Goal: Check status: Check status

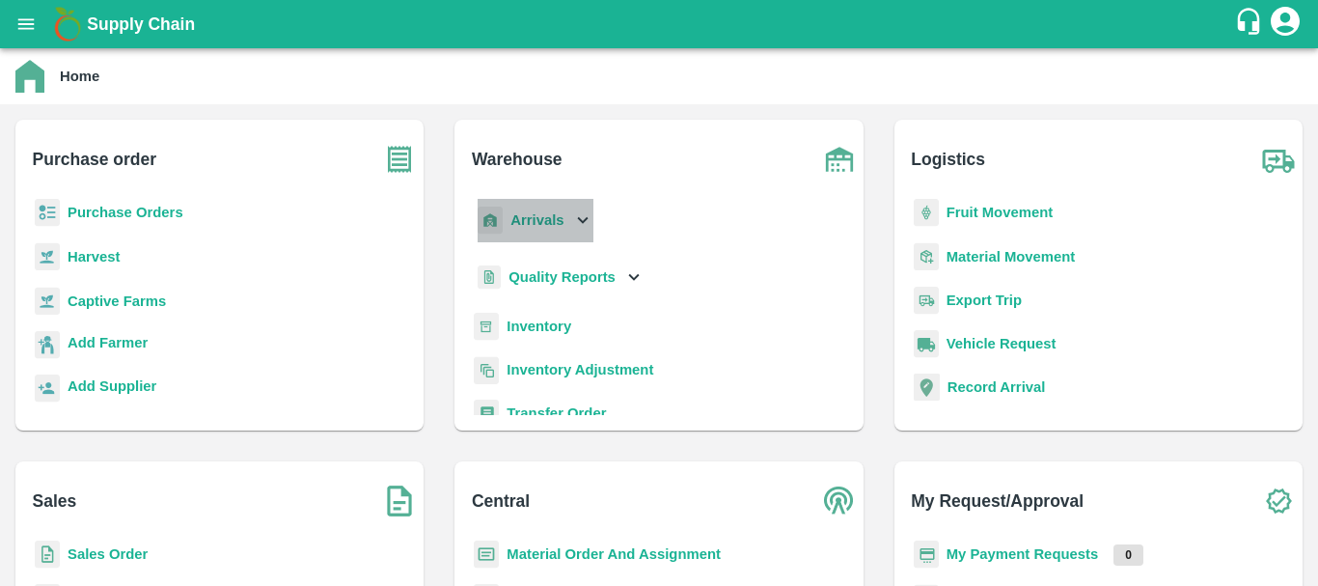
click at [526, 212] on b "Arrivals" at bounding box center [536, 219] width 53 height 15
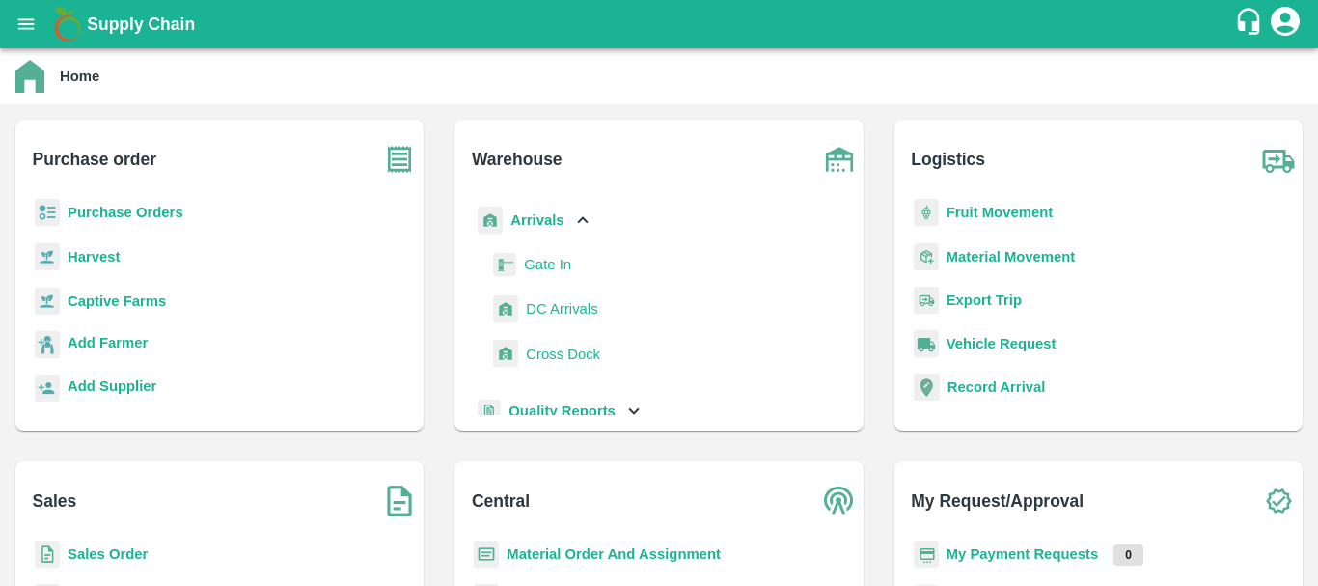
click at [554, 308] on span "DC Arrivals" at bounding box center [561, 308] width 71 height 21
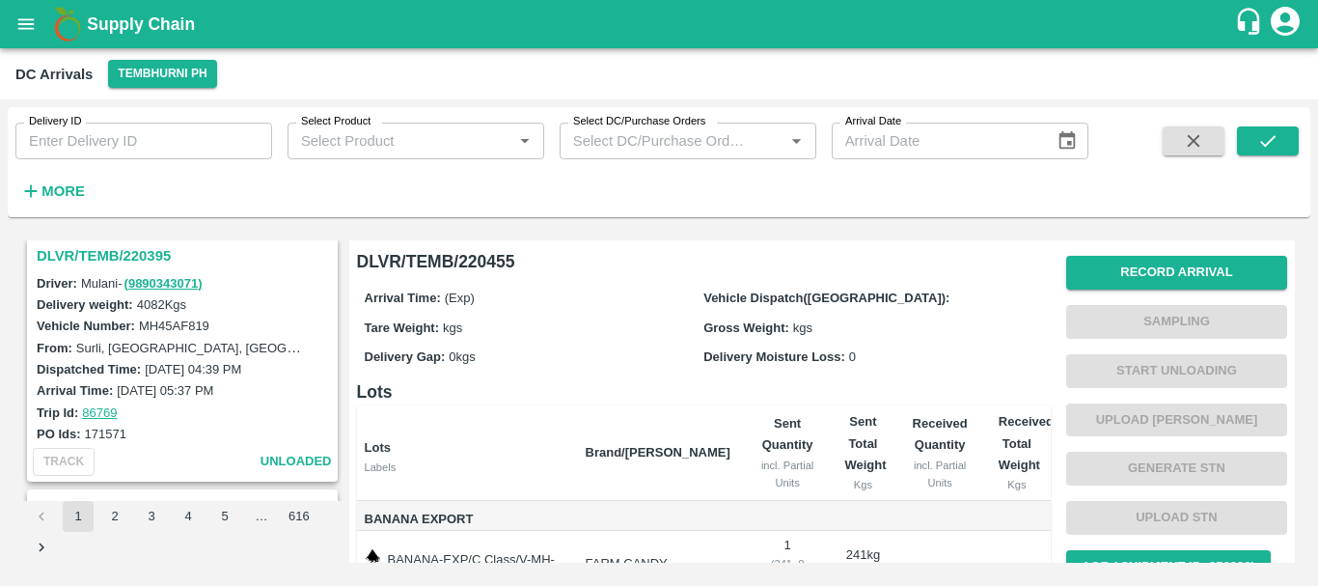
scroll to position [189, 0]
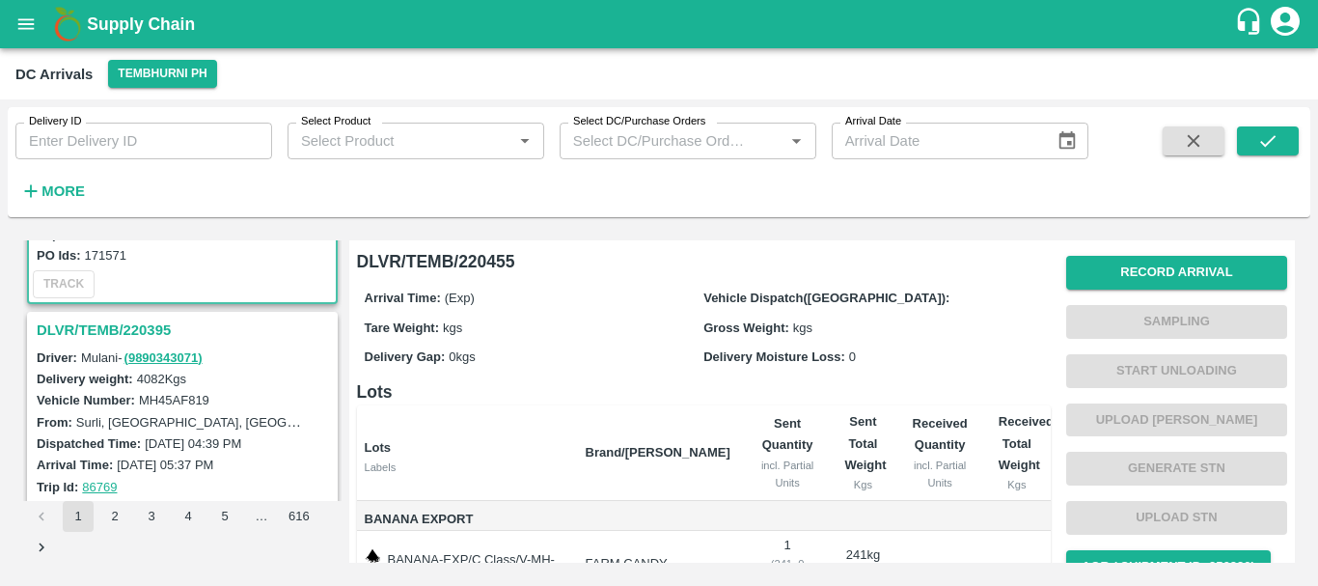
click at [137, 338] on h3 "DLVR/TEMB/220395" at bounding box center [185, 329] width 297 height 25
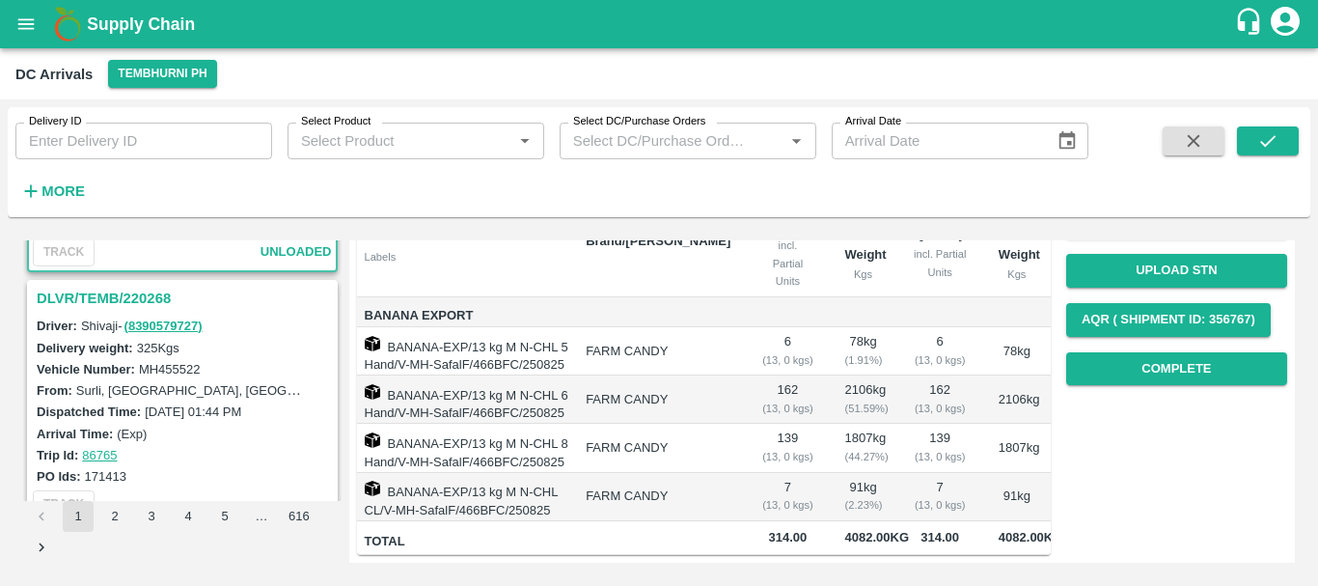
scroll to position [470, 0]
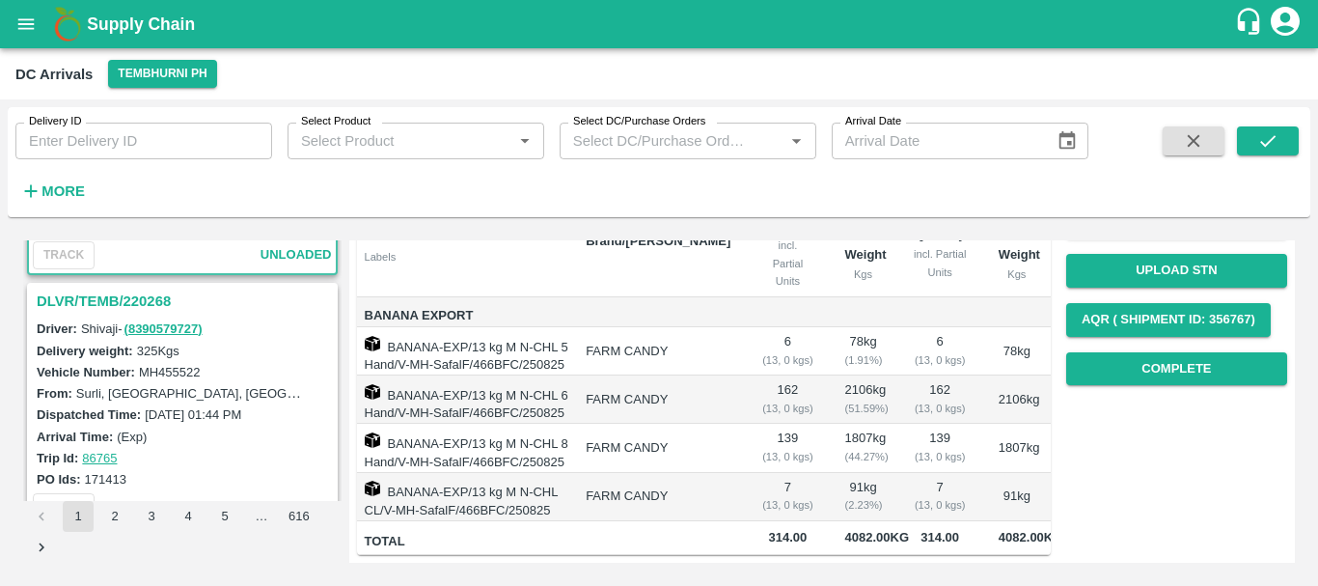
click at [145, 288] on h3 "DLVR/TEMB/220268" at bounding box center [185, 300] width 297 height 25
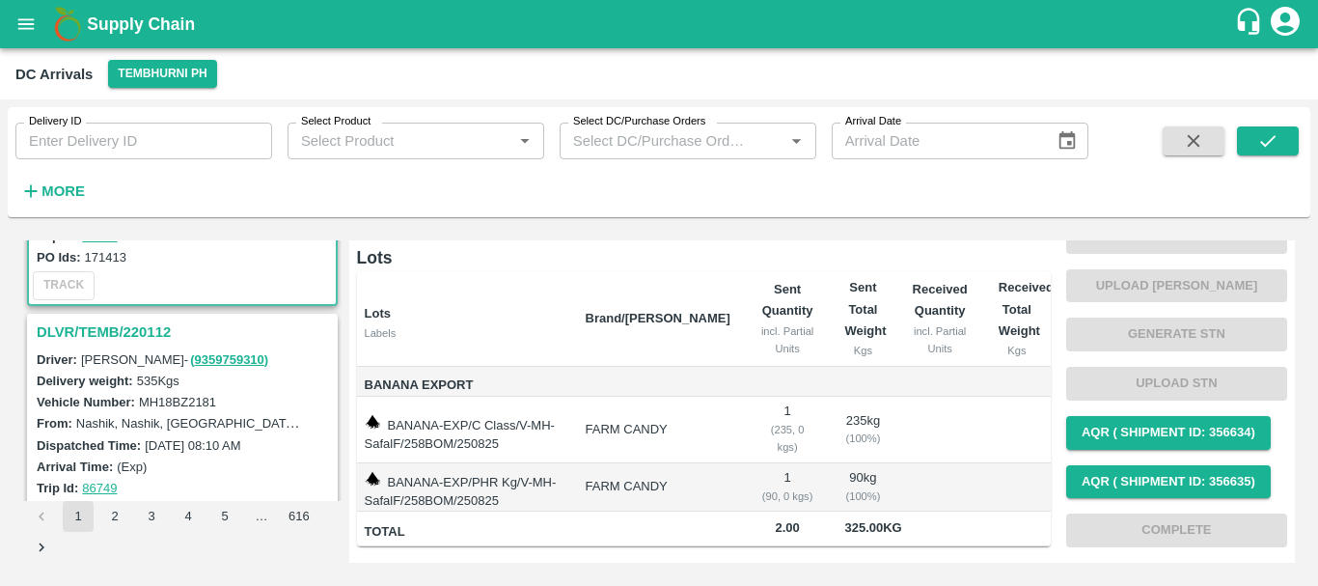
scroll to position [693, 0]
click at [145, 335] on h3 "DLVR/TEMB/220112" at bounding box center [185, 330] width 297 height 25
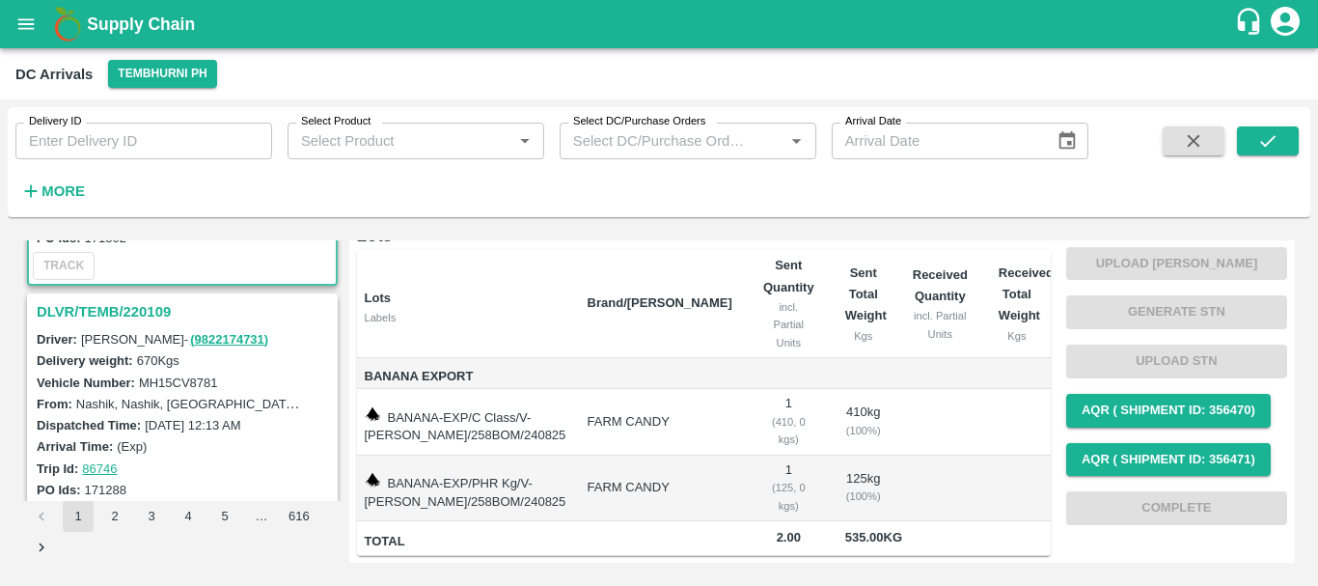
scroll to position [993, 0]
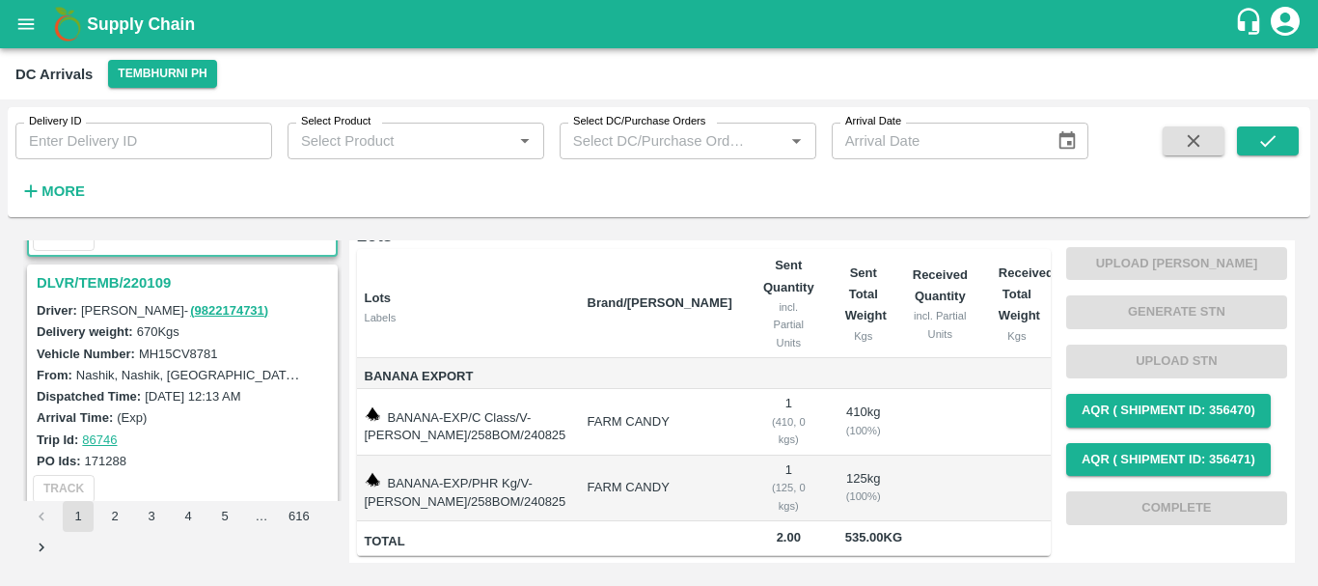
click at [140, 280] on h3 "DLVR/TEMB/220109" at bounding box center [185, 282] width 297 height 25
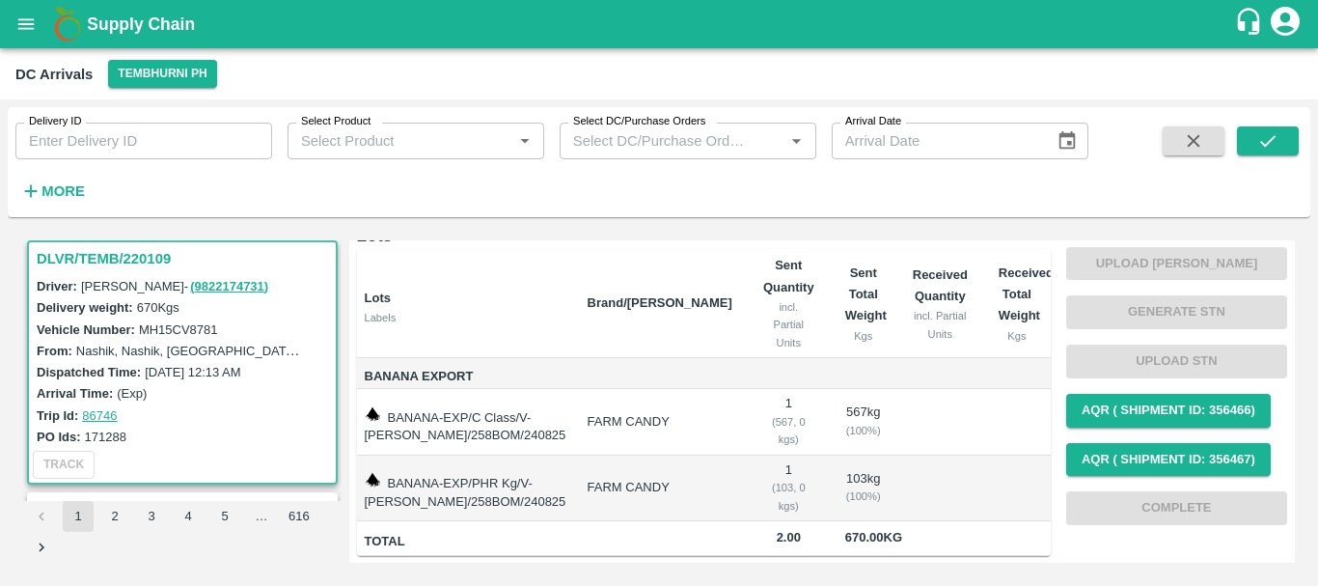
scroll to position [1141, 0]
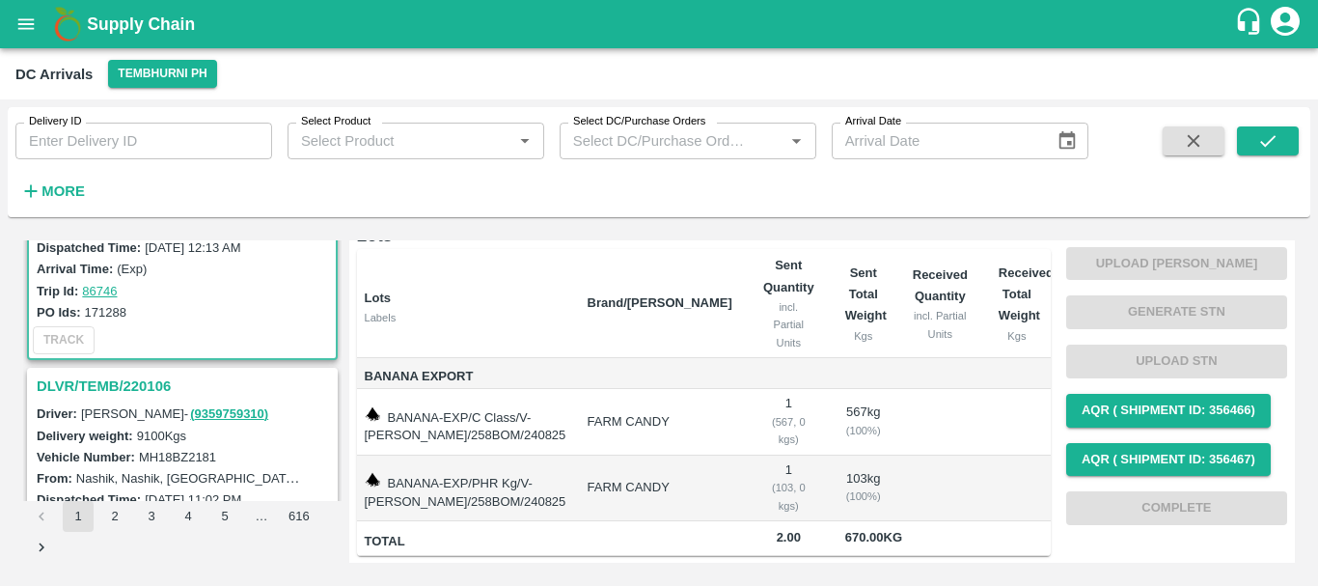
click at [130, 384] on h3 "DLVR/TEMB/220106" at bounding box center [185, 385] width 297 height 25
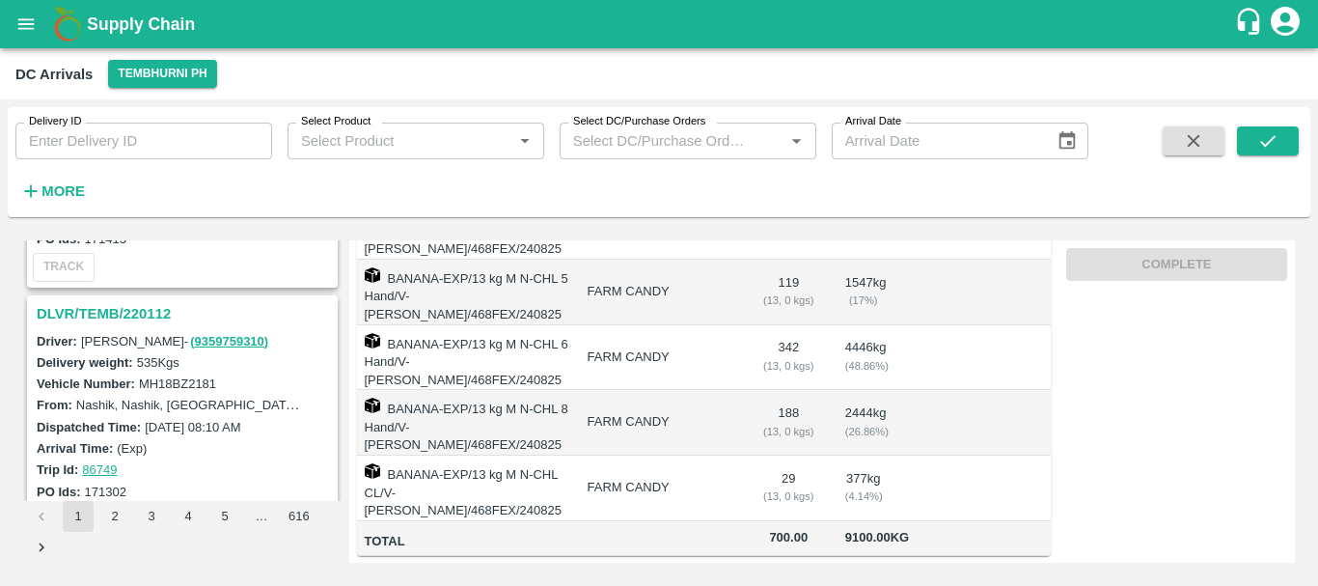
scroll to position [709, 0]
click at [120, 313] on h3 "DLVR/TEMB/220112" at bounding box center [185, 314] width 297 height 25
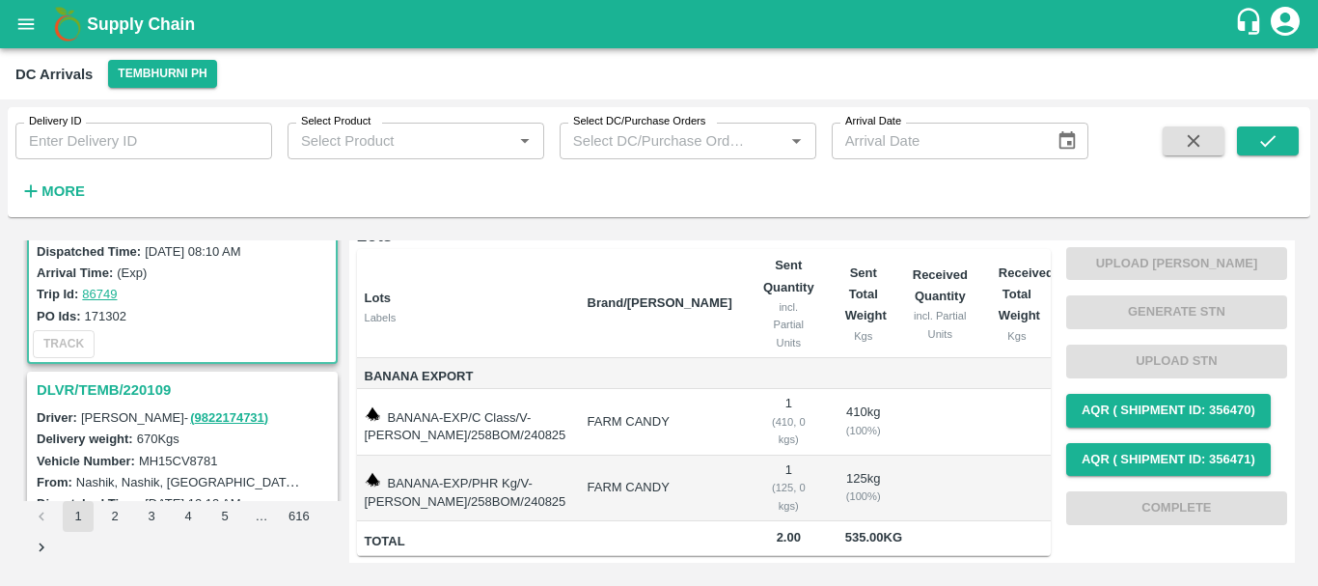
scroll to position [888, 0]
click at [137, 382] on h3 "DLVR/TEMB/220109" at bounding box center [185, 387] width 297 height 25
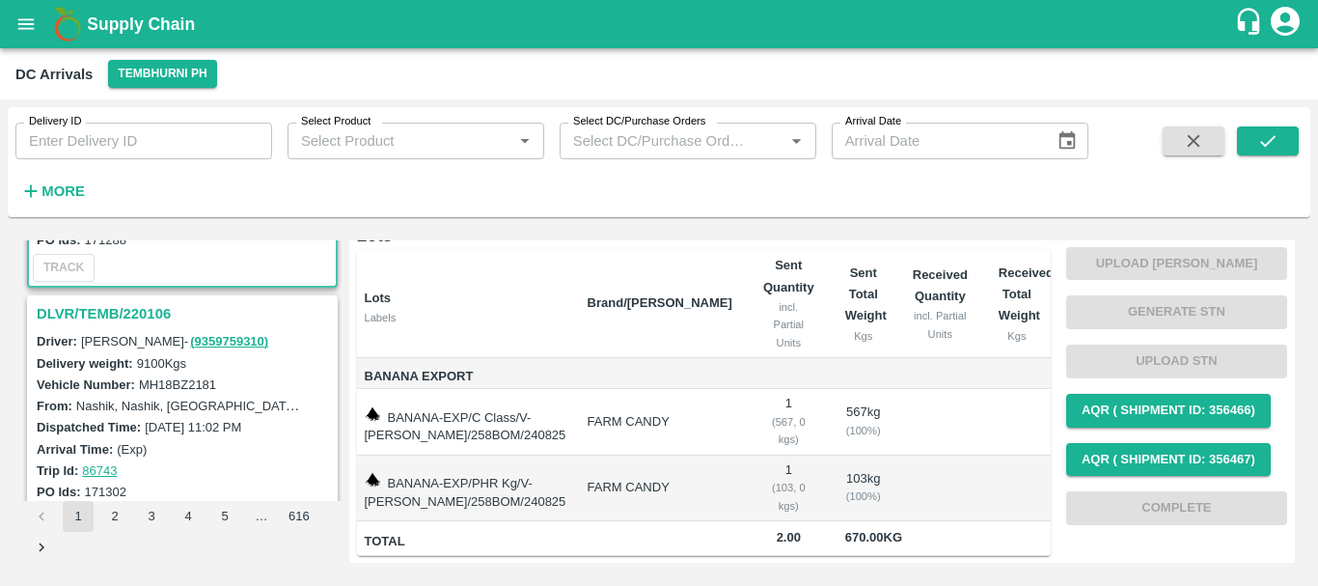
scroll to position [1218, 0]
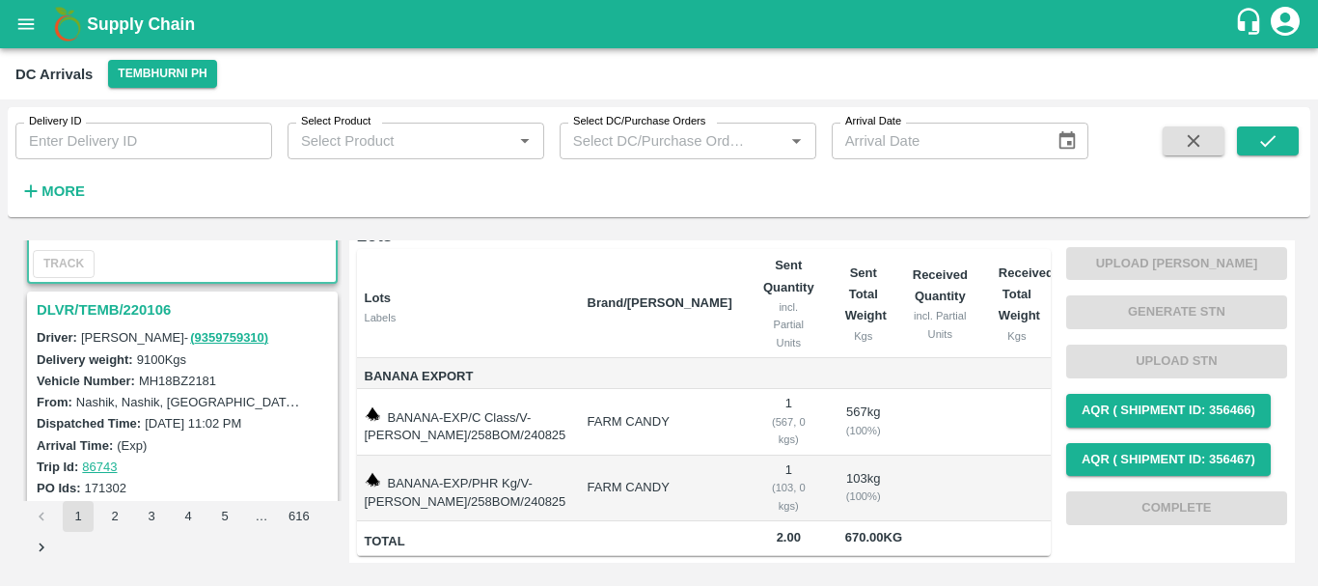
click at [120, 316] on h3 "DLVR/TEMB/220106" at bounding box center [185, 309] width 297 height 25
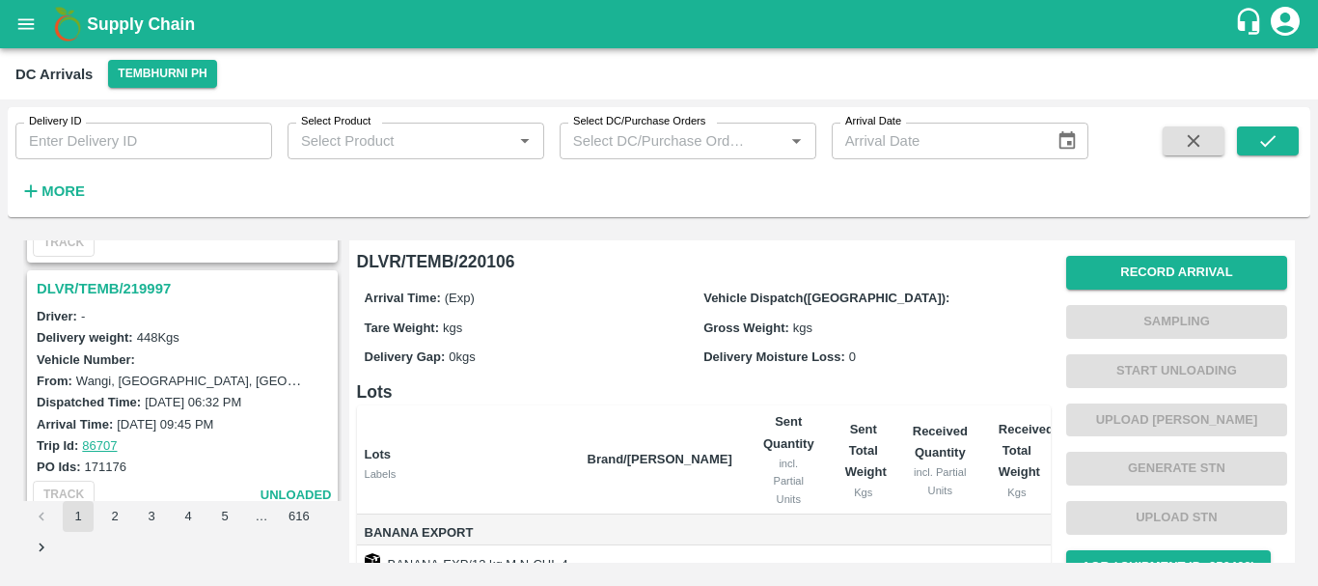
scroll to position [1741, 0]
click at [130, 286] on h3 "DLVR/TEMB/219997" at bounding box center [185, 290] width 297 height 25
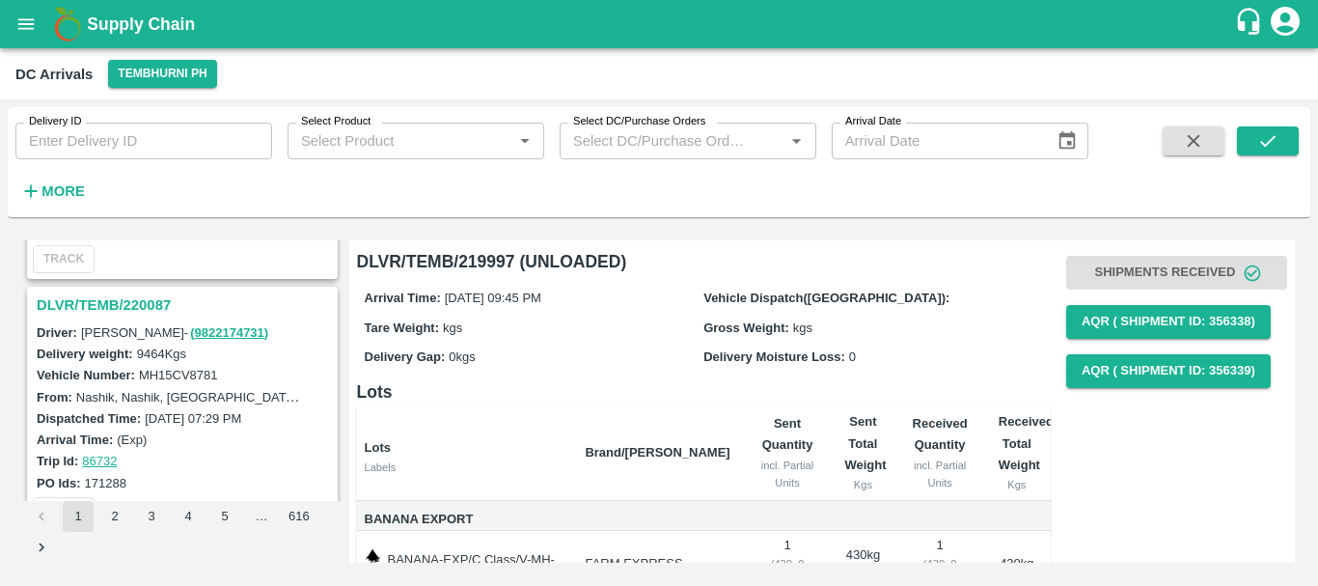
click at [148, 308] on h3 "DLVR/TEMB/220087" at bounding box center [185, 304] width 297 height 25
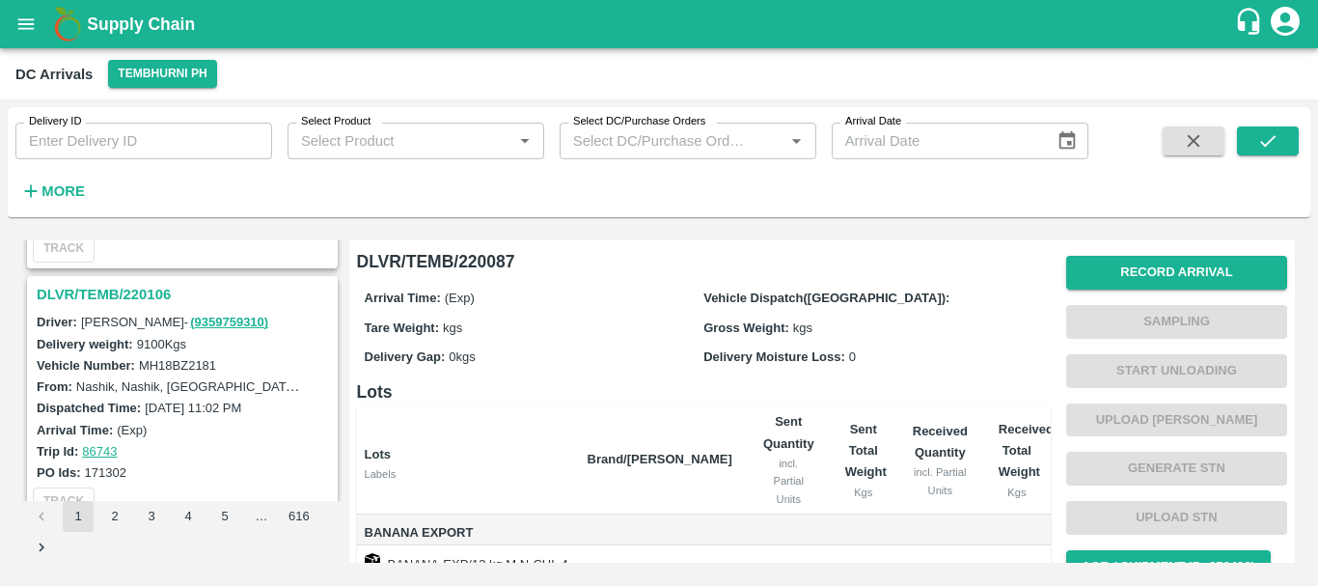
click at [137, 304] on h3 "DLVR/TEMB/220106" at bounding box center [185, 294] width 297 height 25
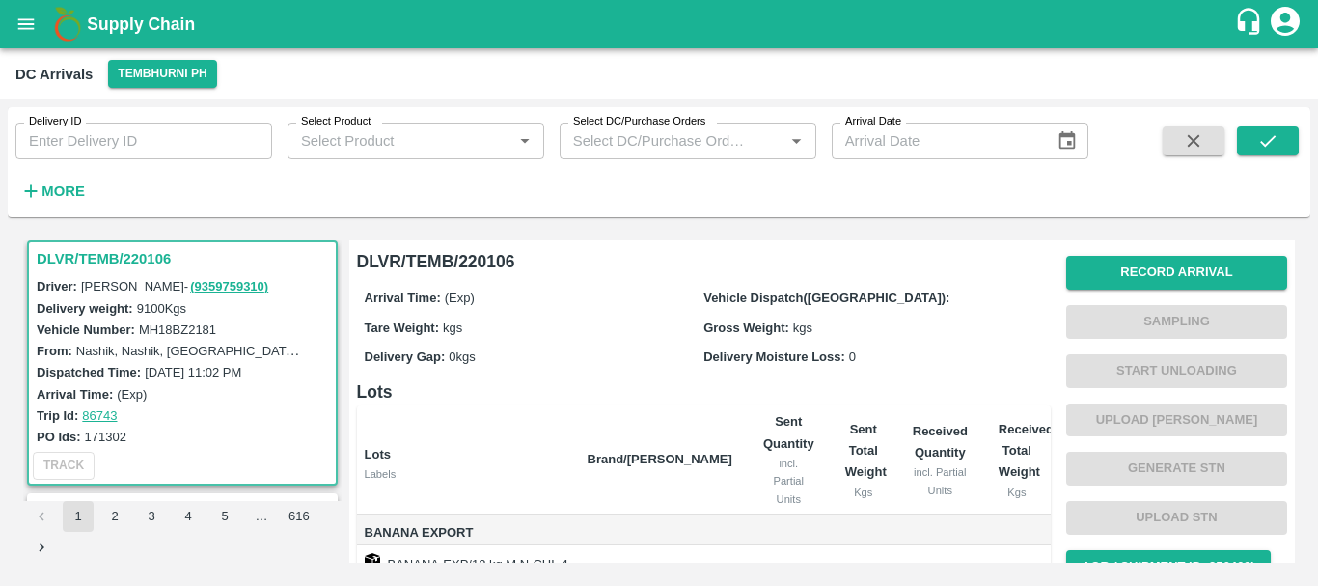
scroll to position [371, 0]
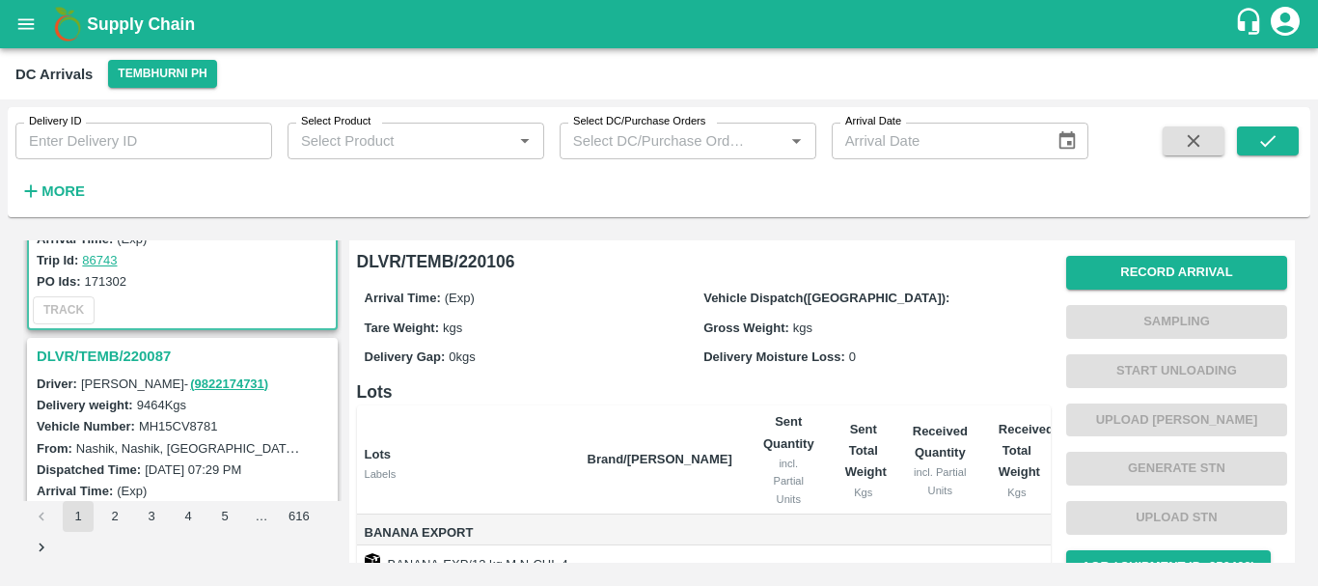
click at [169, 369] on div "DLVR/TEMB/220087" at bounding box center [182, 356] width 307 height 33
click at [145, 356] on h3 "DLVR/TEMB/220087" at bounding box center [185, 355] width 297 height 25
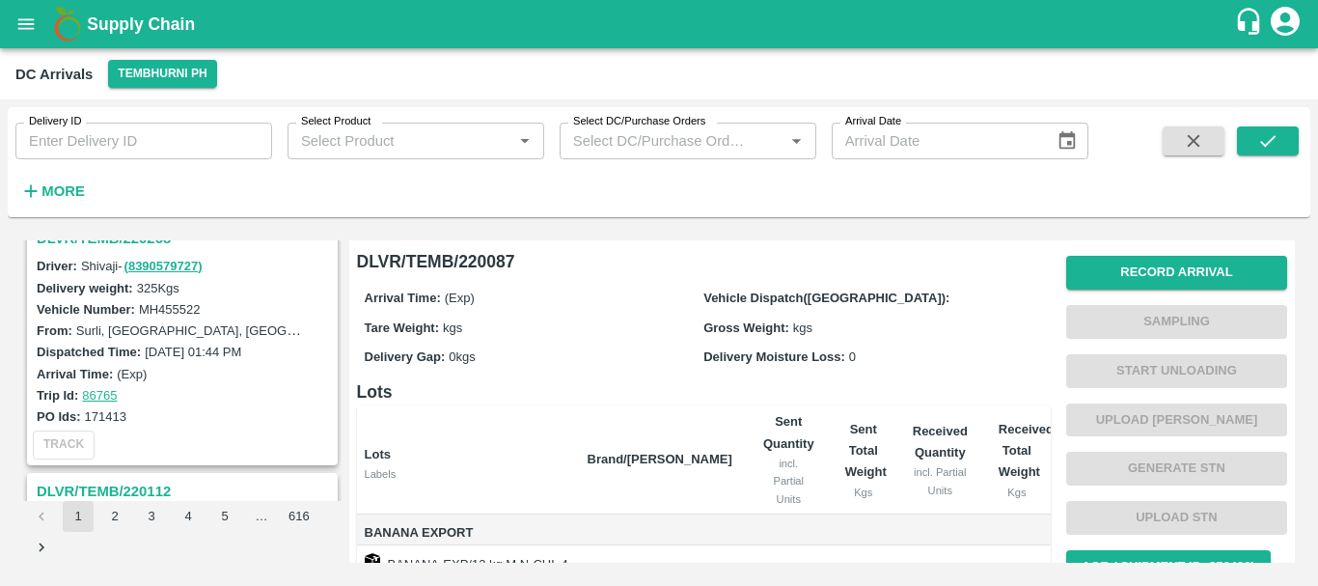
scroll to position [468, 0]
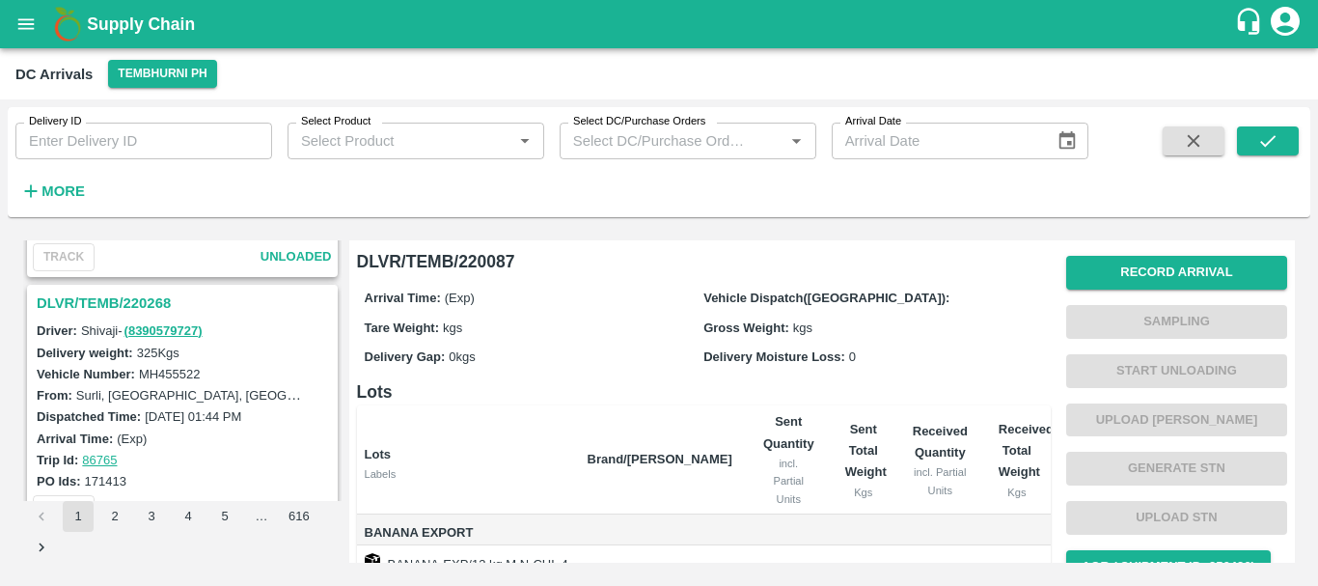
click at [156, 300] on h3 "DLVR/TEMB/220268" at bounding box center [185, 302] width 297 height 25
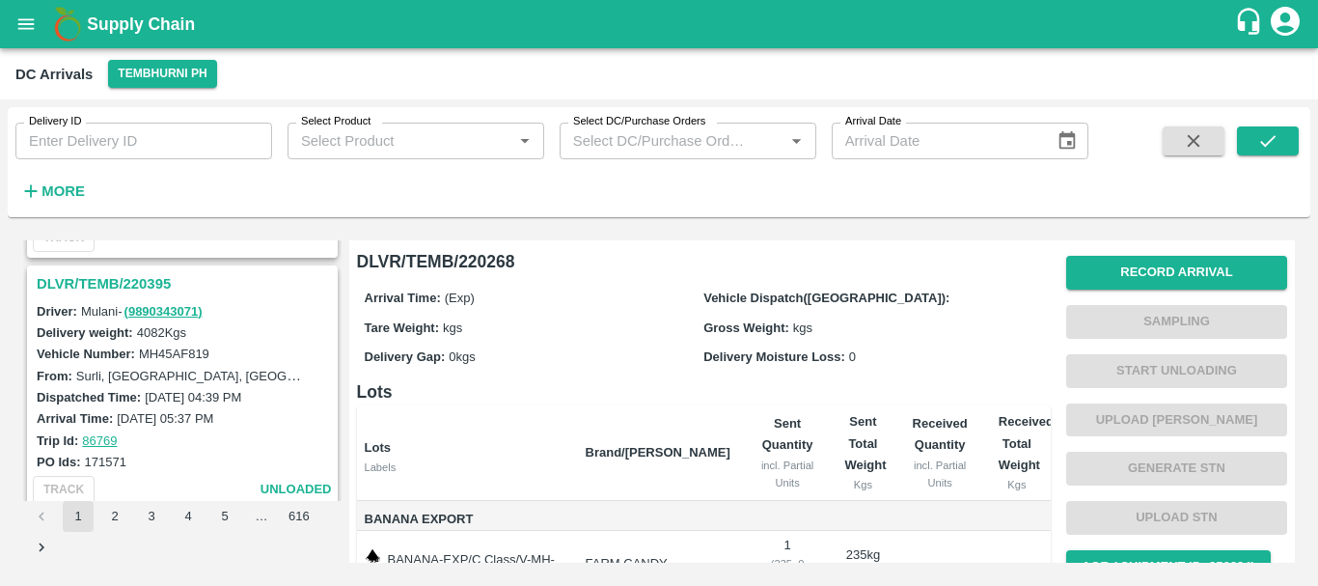
scroll to position [232, 0]
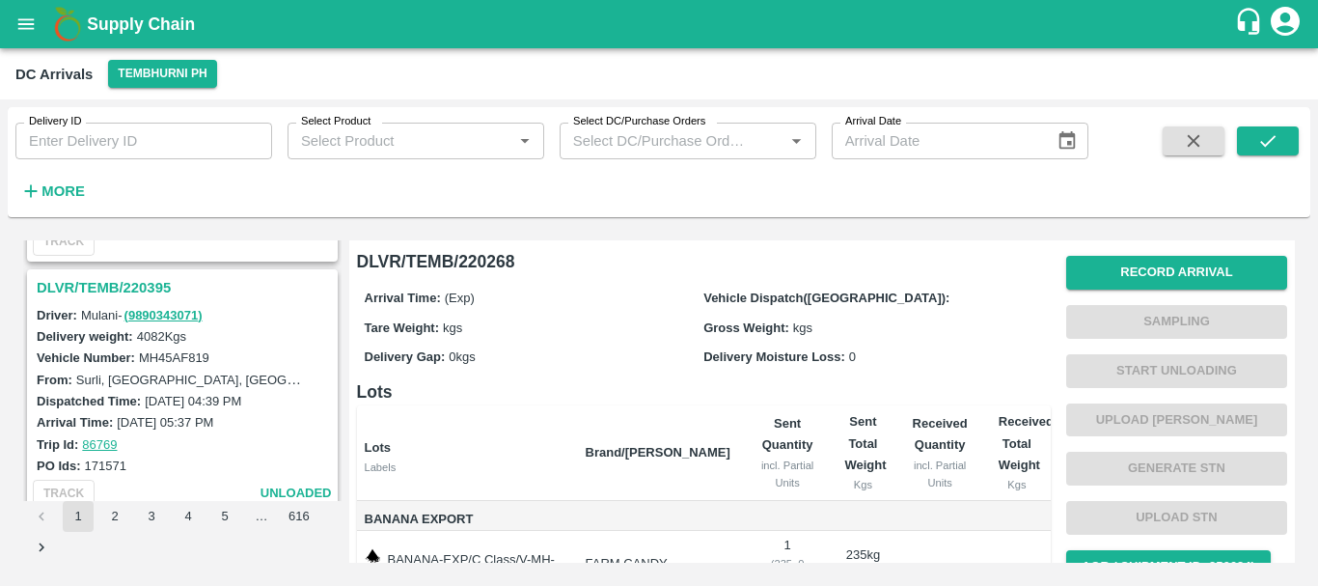
click at [140, 280] on h3 "DLVR/TEMB/220395" at bounding box center [185, 287] width 297 height 25
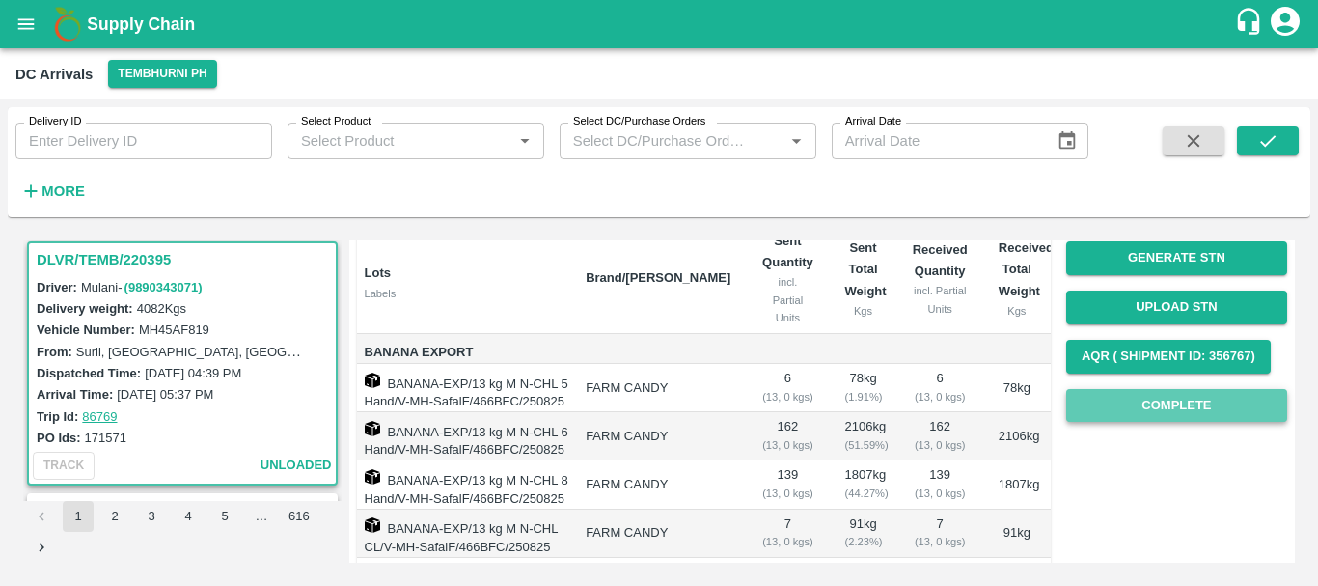
click at [1123, 408] on button "Complete" at bounding box center [1176, 406] width 221 height 34
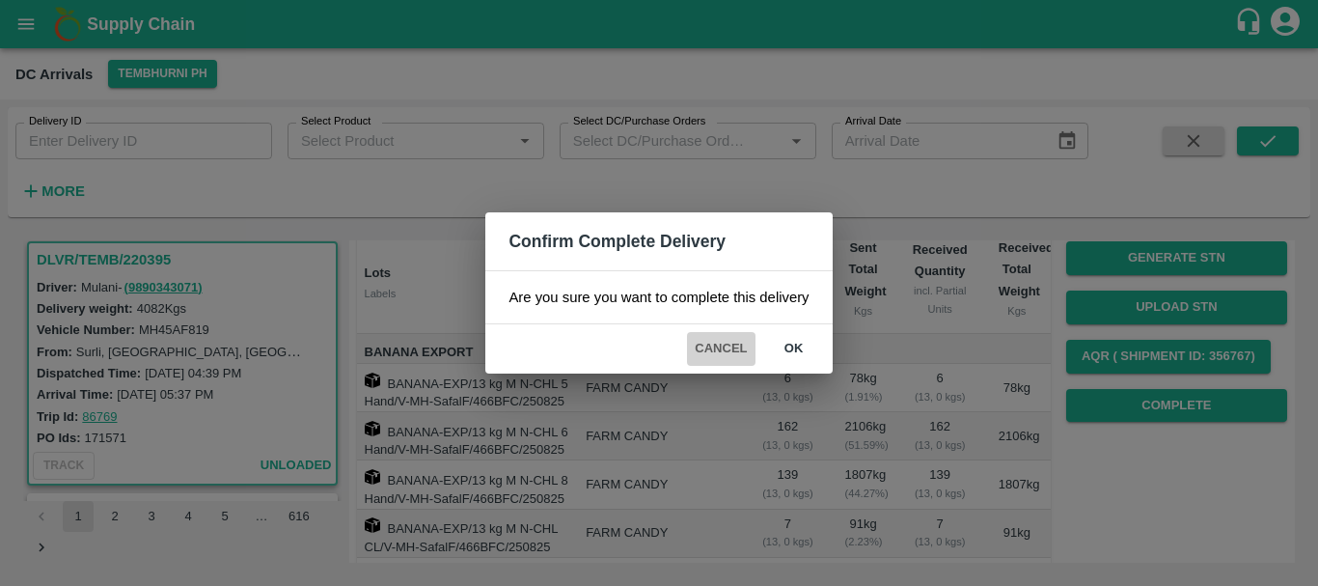
click at [732, 346] on button "Cancel" at bounding box center [721, 349] width 68 height 34
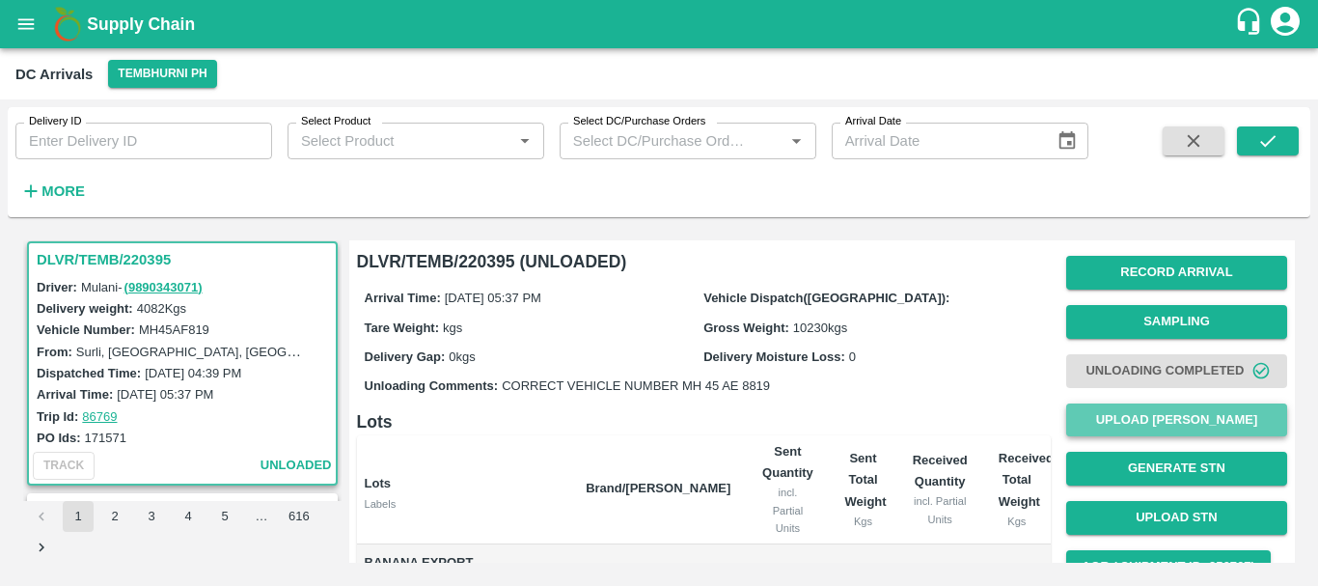
click at [1136, 422] on button "Upload [PERSON_NAME]" at bounding box center [1176, 420] width 221 height 34
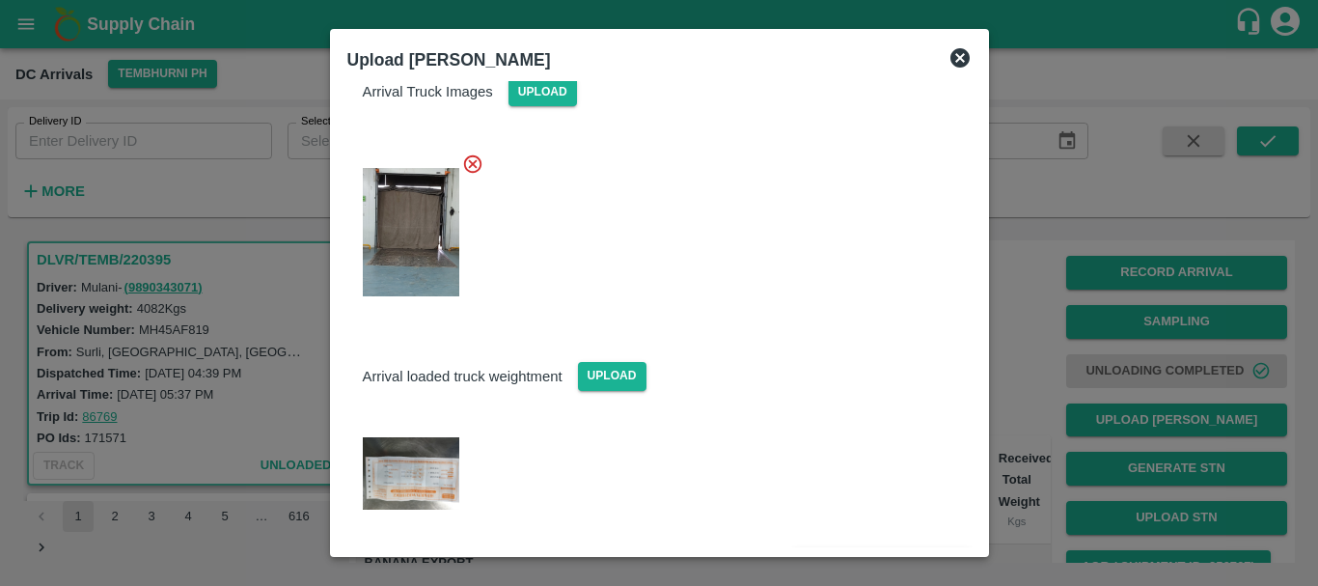
click at [406, 453] on img at bounding box center [411, 473] width 96 height 72
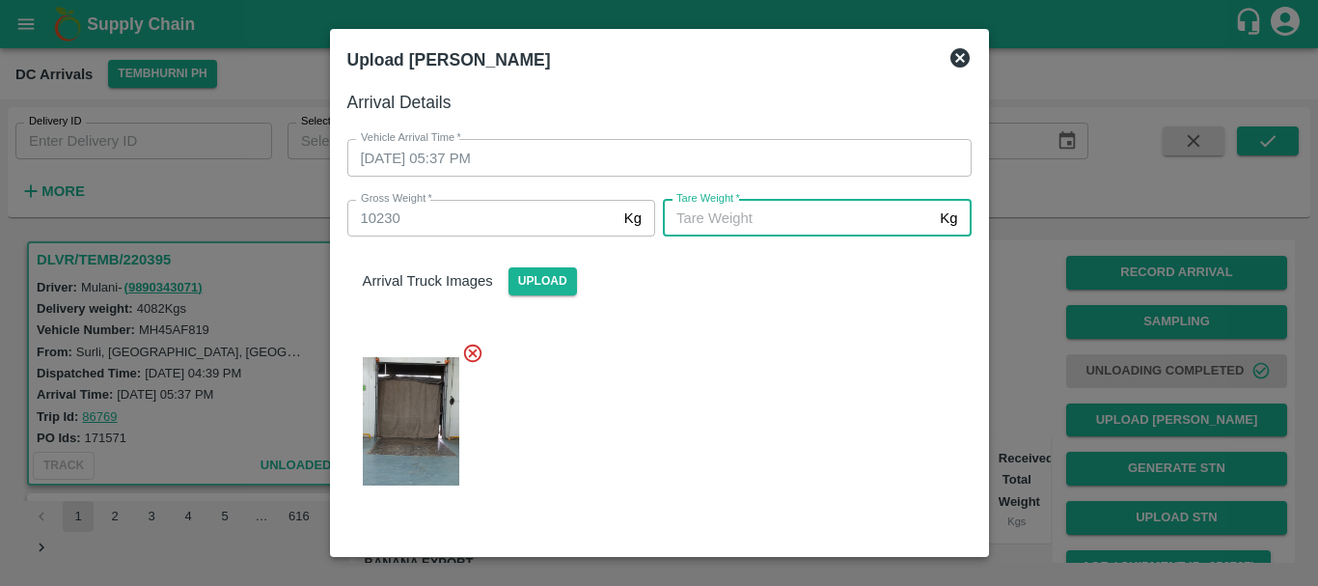
click at [695, 216] on input "[PERSON_NAME]   *" at bounding box center [797, 218] width 269 height 37
type input "5780"
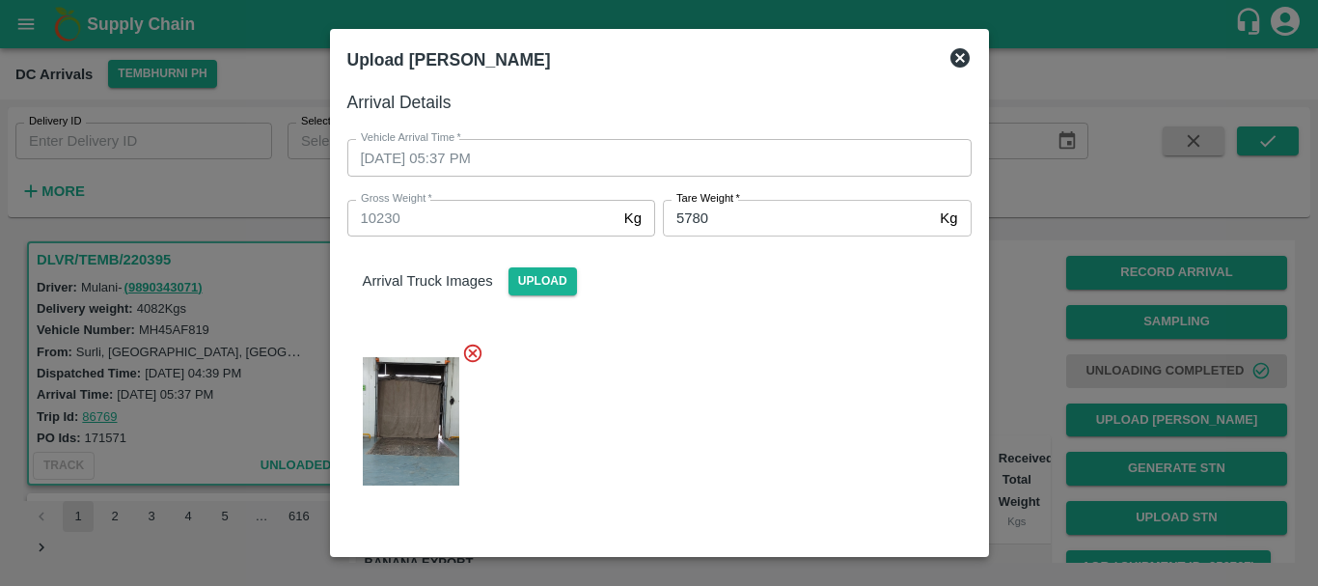
click at [734, 399] on div at bounding box center [652, 415] width 640 height 178
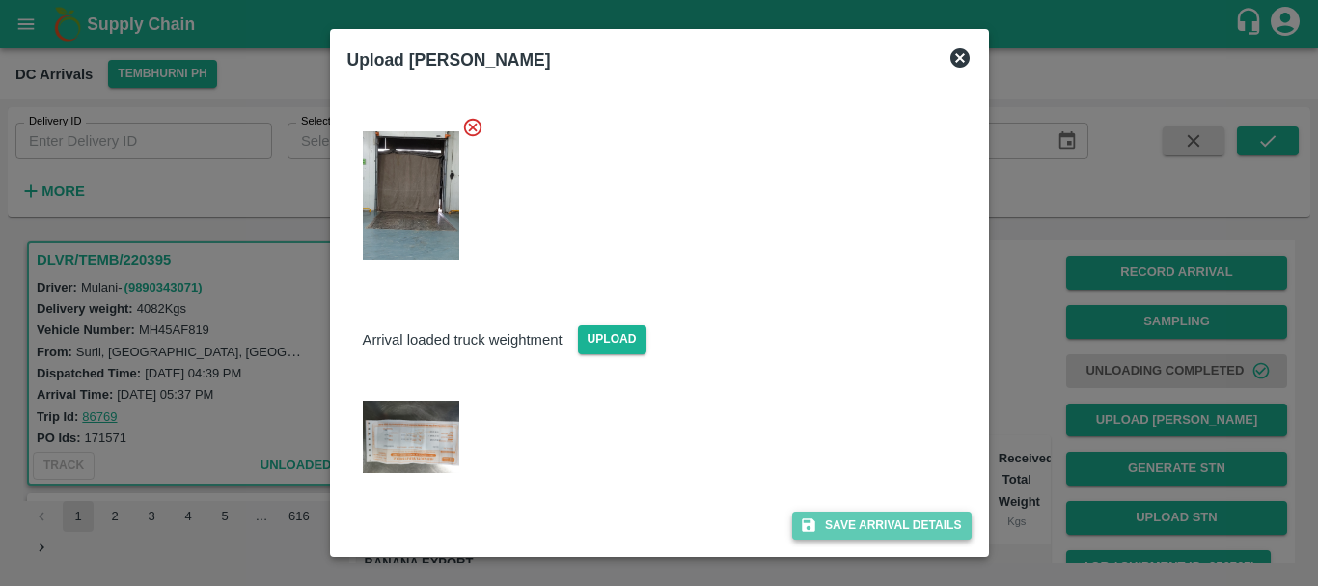
click at [831, 523] on button "Save Arrival Details" at bounding box center [881, 525] width 178 height 28
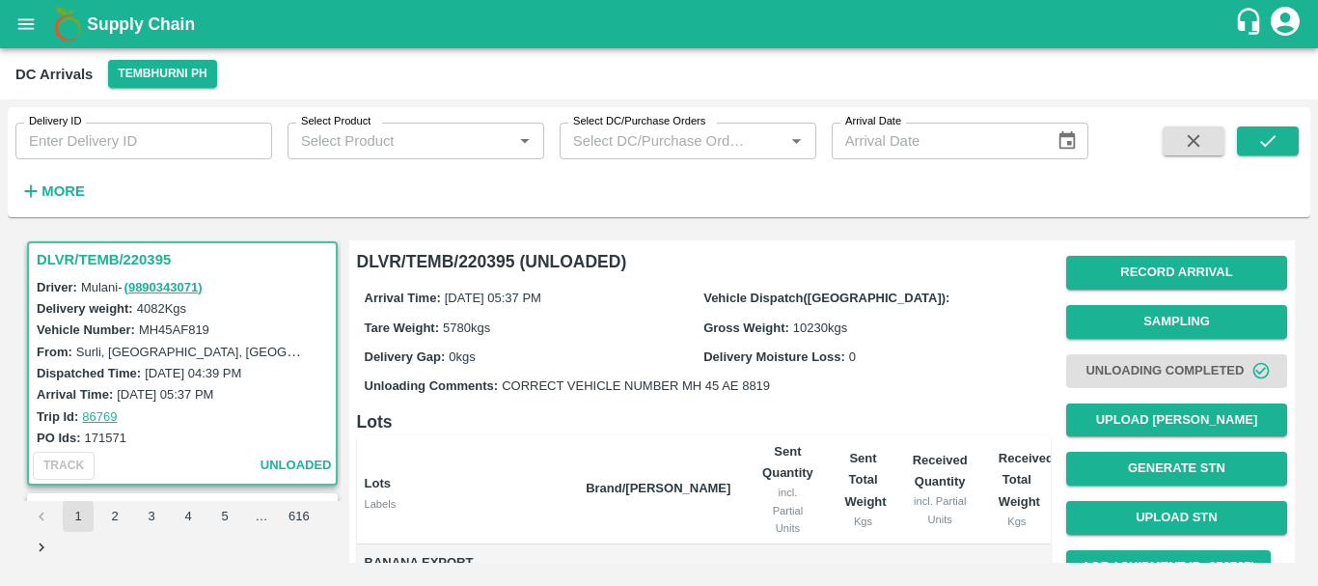
scroll to position [298, 0]
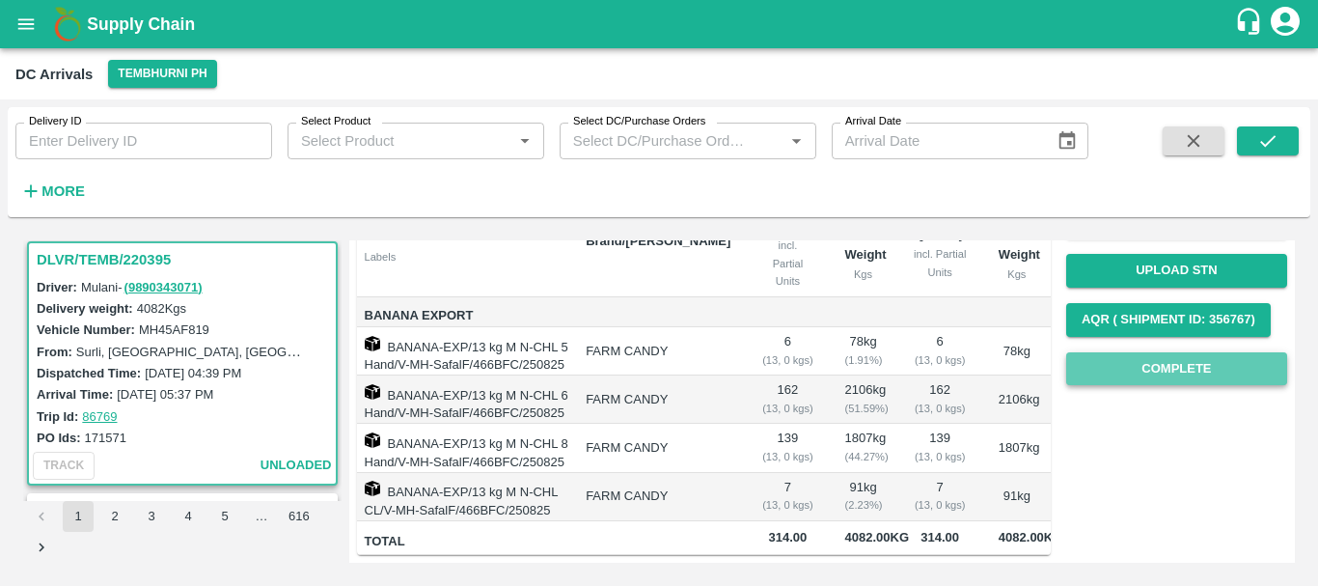
click at [1173, 352] on button "Complete" at bounding box center [1176, 369] width 221 height 34
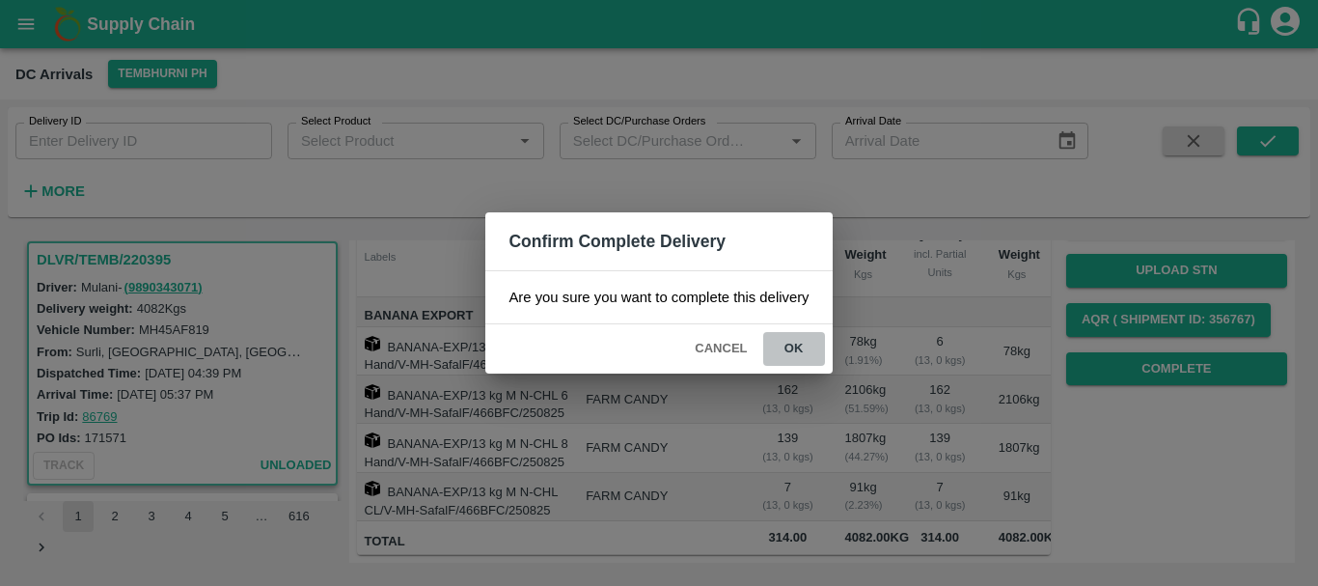
click at [811, 358] on button "ok" at bounding box center [794, 349] width 62 height 34
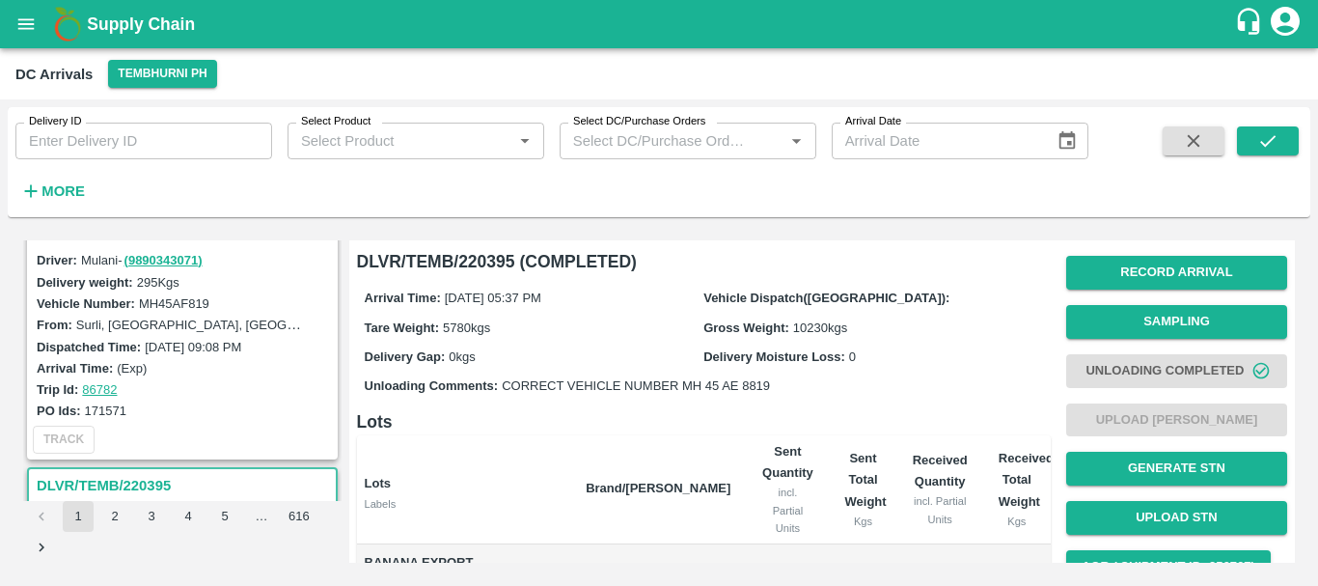
scroll to position [0, 0]
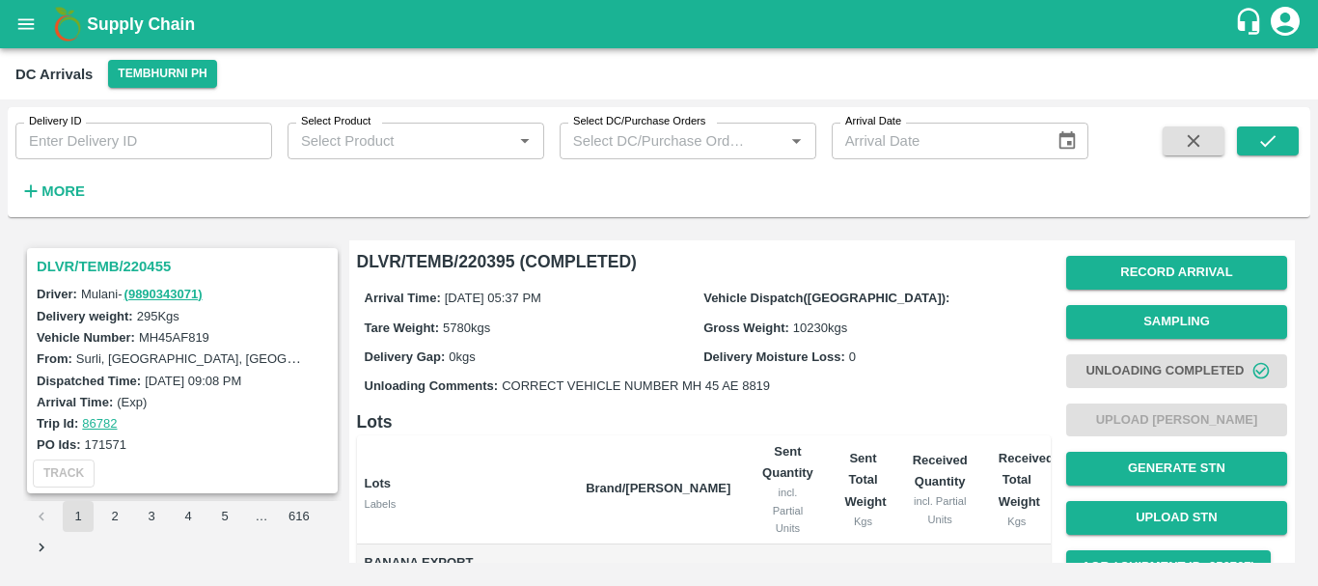
click at [123, 269] on h3 "DLVR/TEMB/220455" at bounding box center [185, 266] width 297 height 25
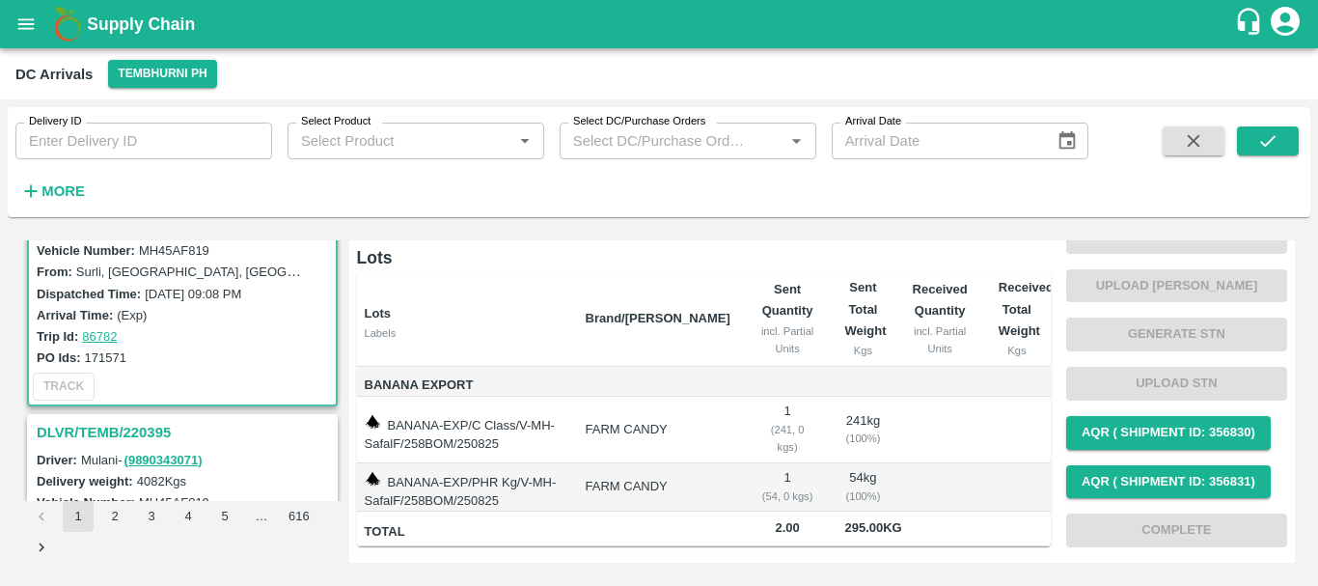
scroll to position [148, 0]
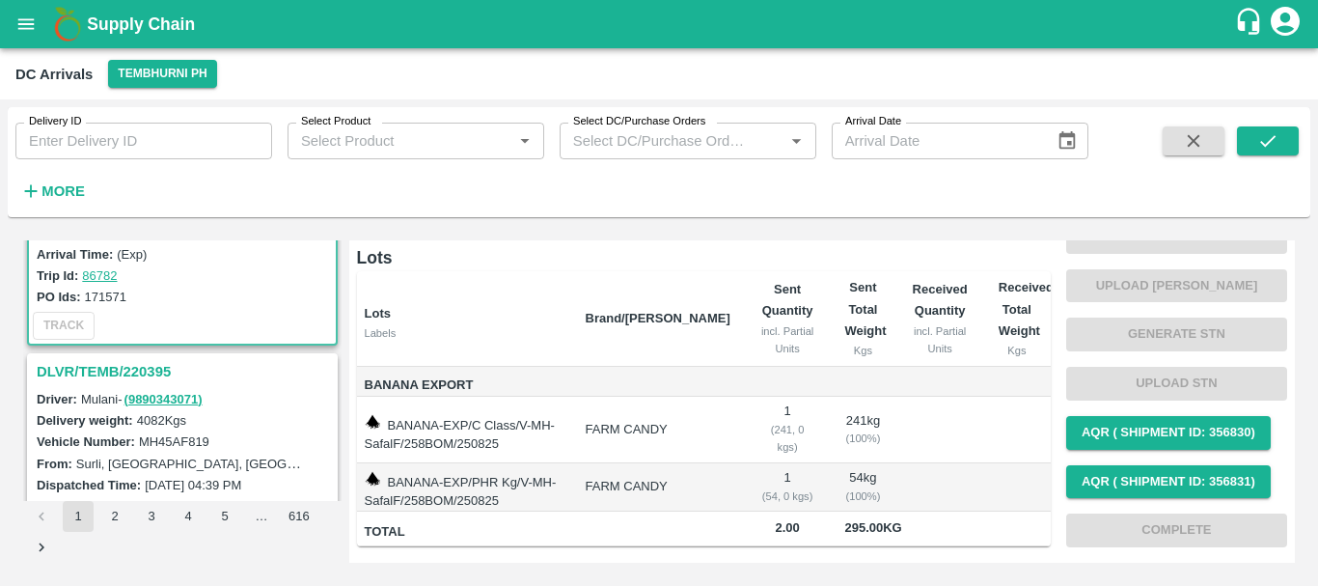
click at [130, 368] on h3 "DLVR/TEMB/220395" at bounding box center [185, 371] width 297 height 25
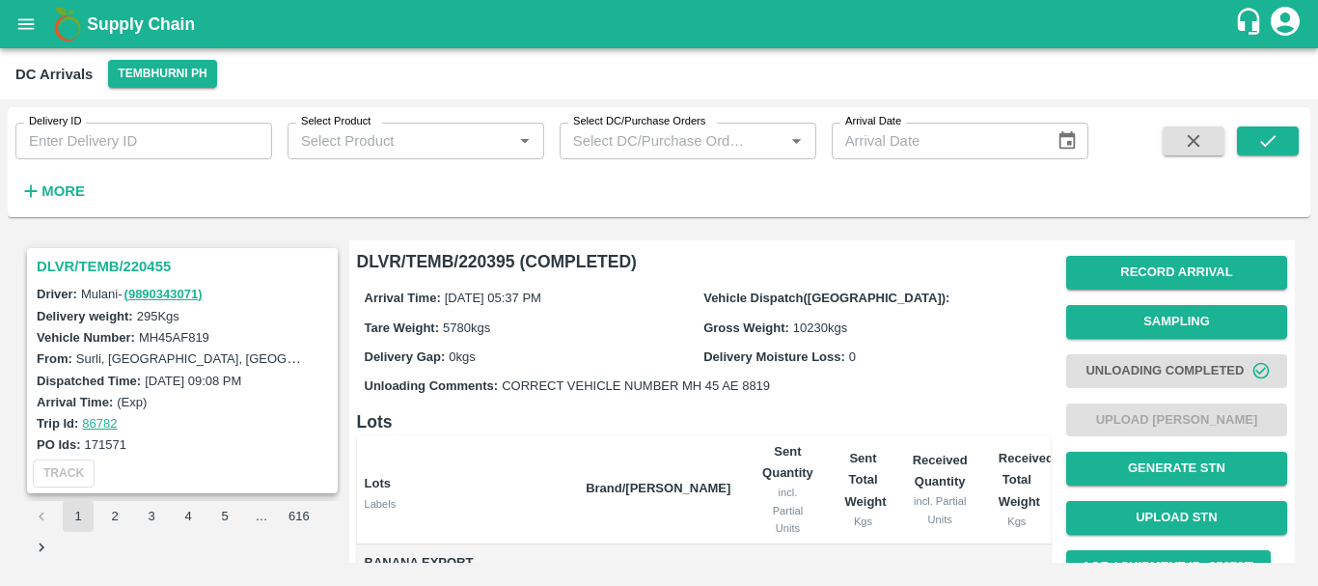
click at [33, 22] on icon "open drawer" at bounding box center [25, 24] width 21 height 21
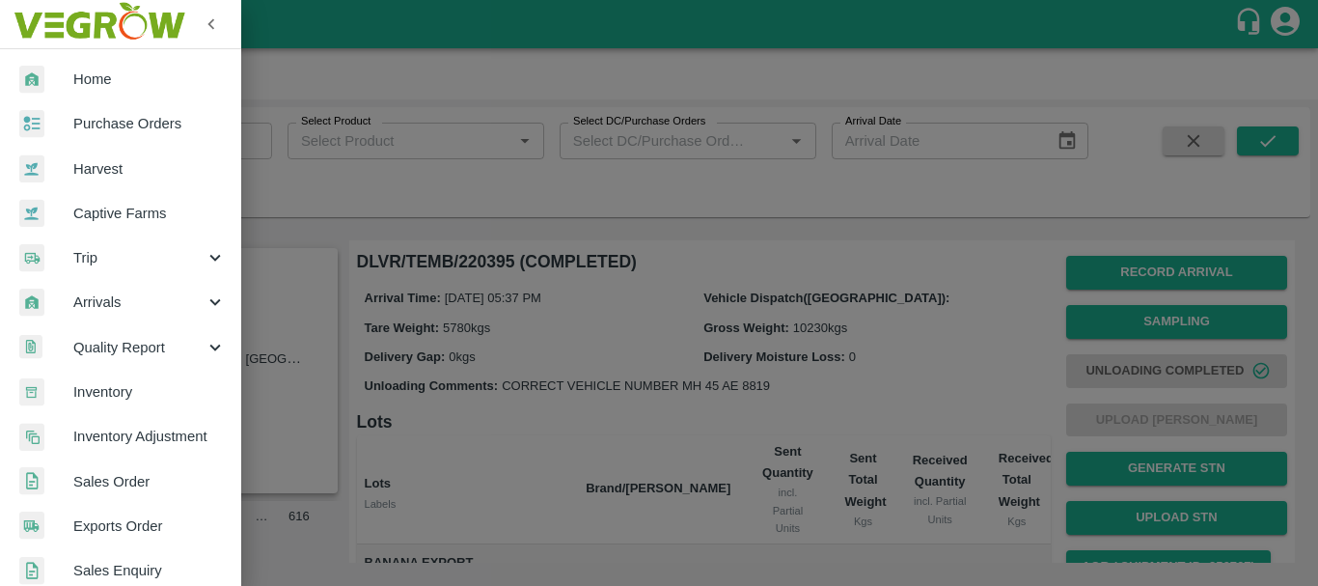
click at [107, 400] on span "Inventory" at bounding box center [149, 391] width 152 height 21
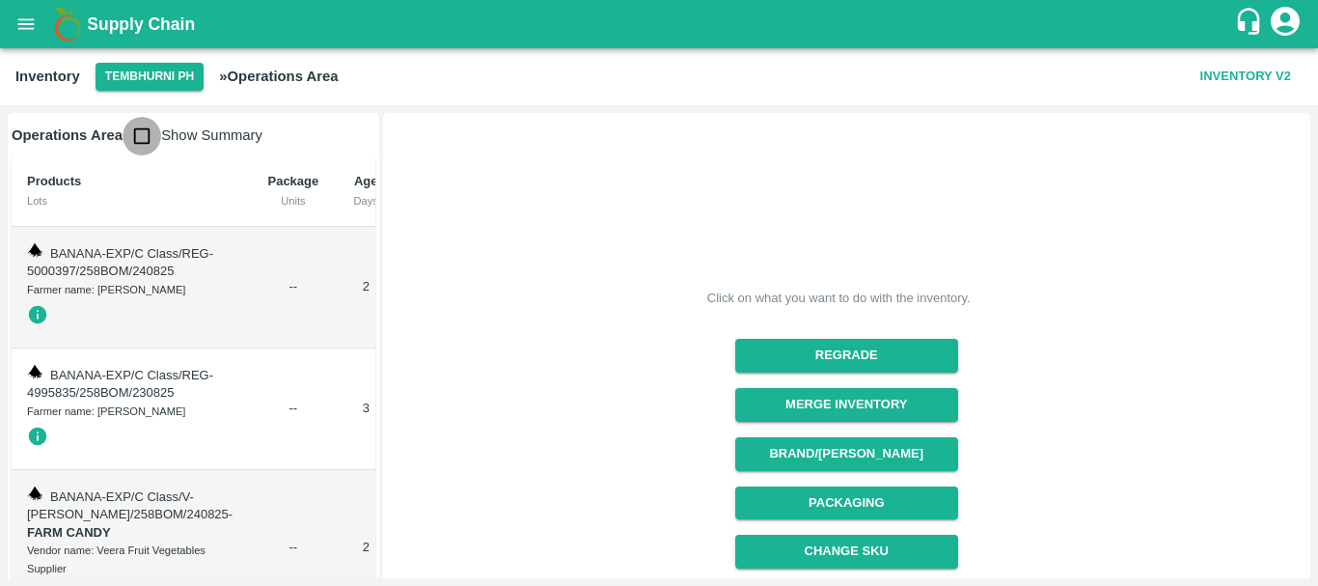
click at [146, 132] on input "checkbox" at bounding box center [142, 136] width 39 height 39
checkbox input "true"
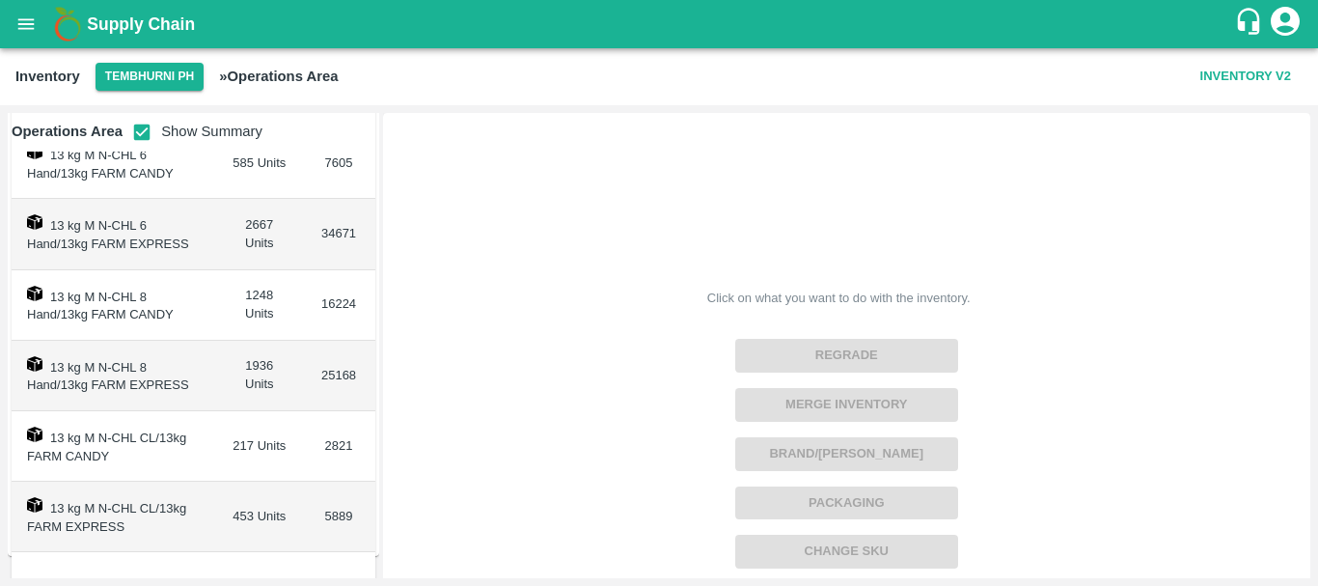
scroll to position [553, 0]
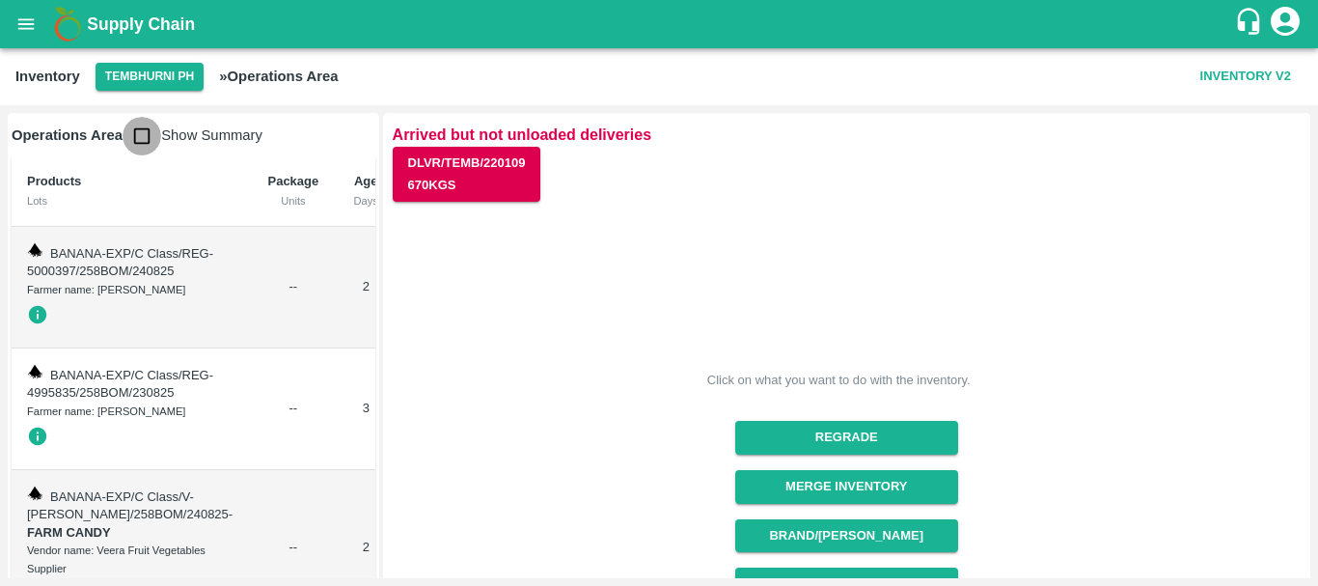
click at [132, 135] on input "checkbox" at bounding box center [142, 136] width 39 height 39
checkbox input "true"
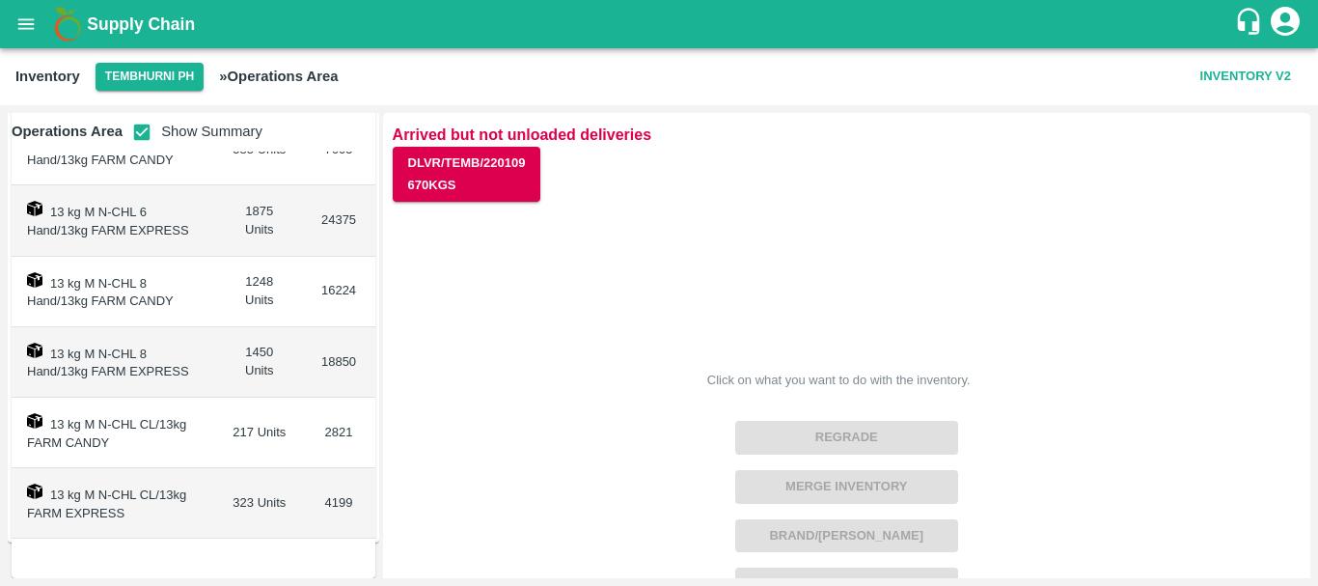
scroll to position [543, 0]
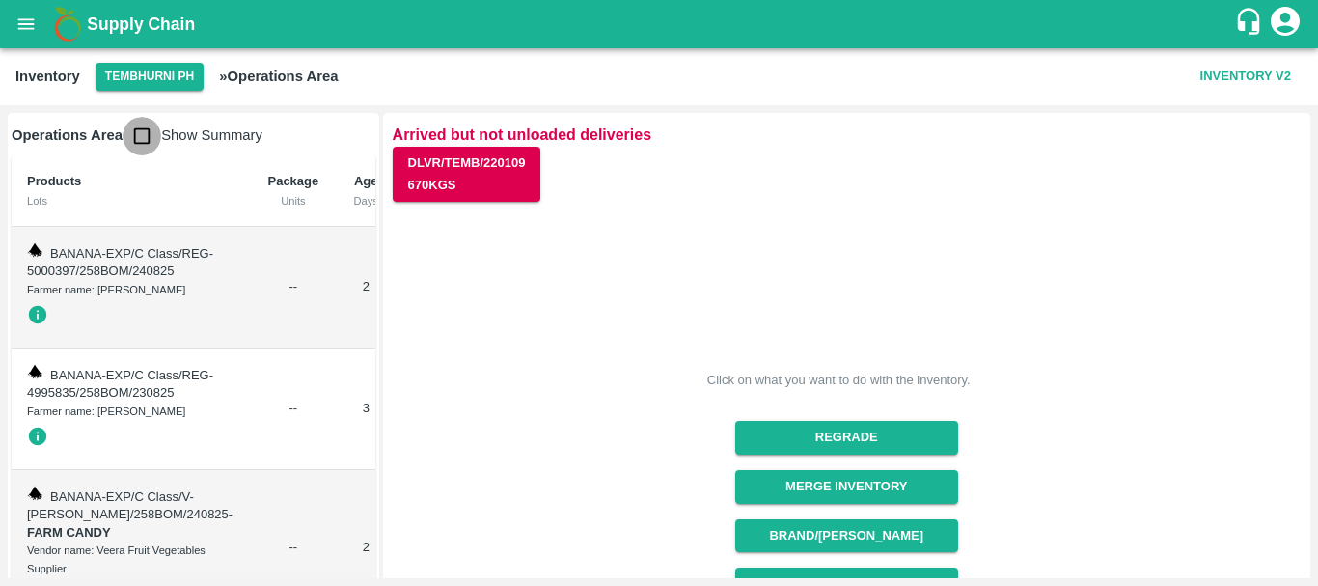
click at [140, 136] on input "checkbox" at bounding box center [142, 136] width 39 height 39
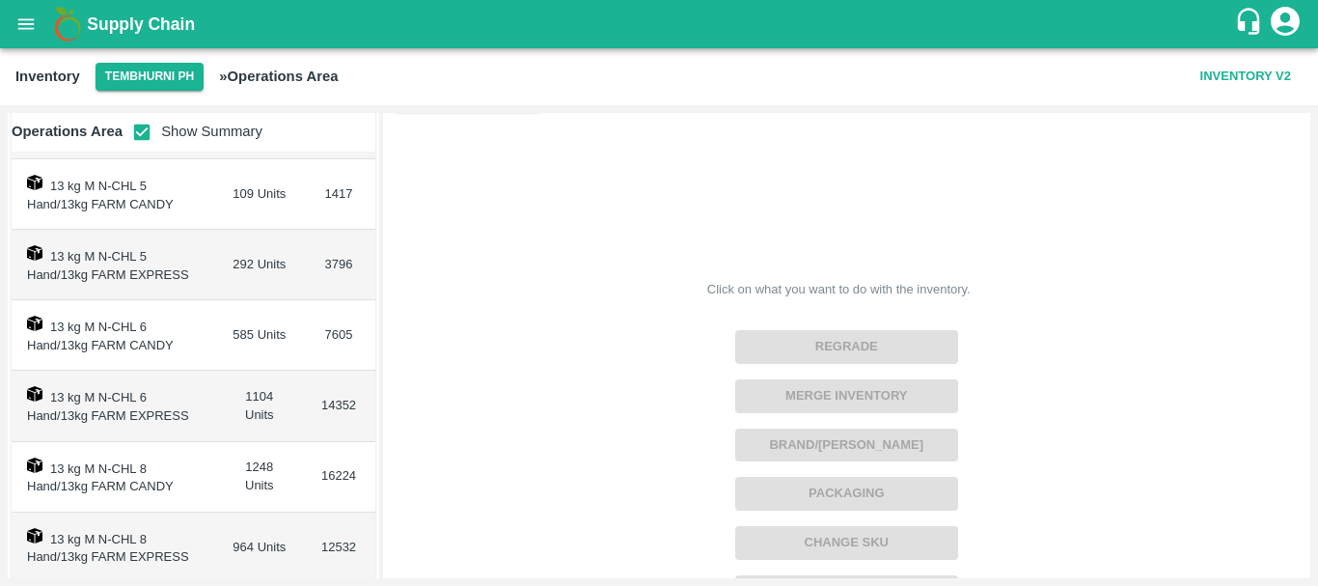
scroll to position [377, 0]
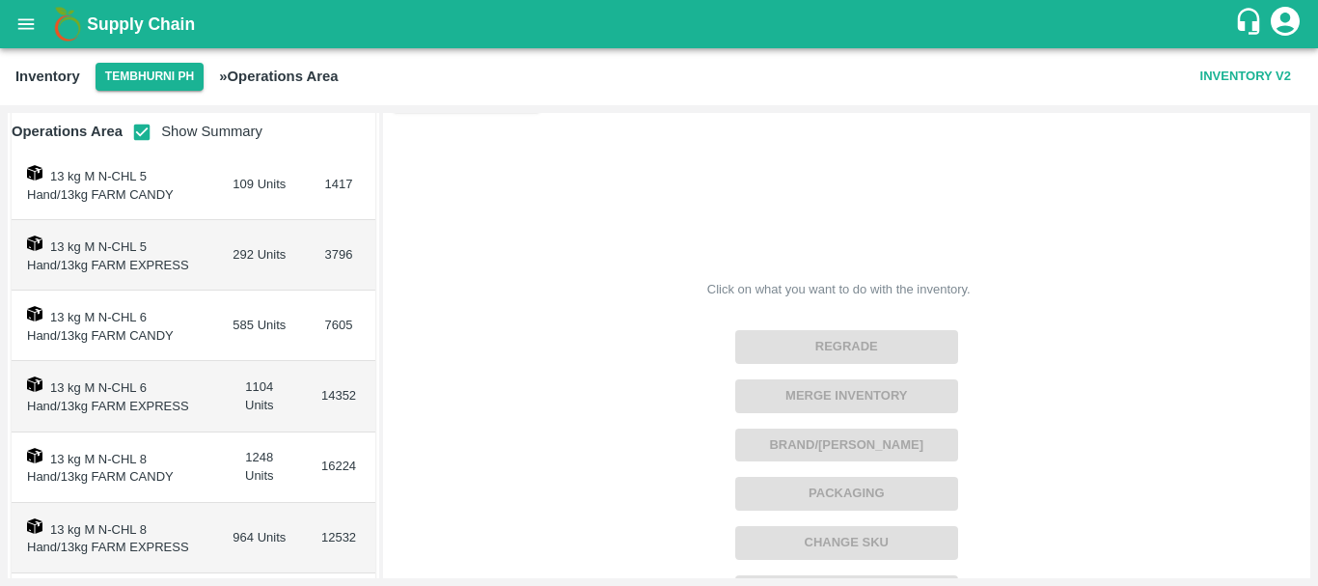
click at [197, 350] on td "13 kg M N-CHL 6 Hand/13kg FARM CANDY" at bounding box center [114, 325] width 205 height 70
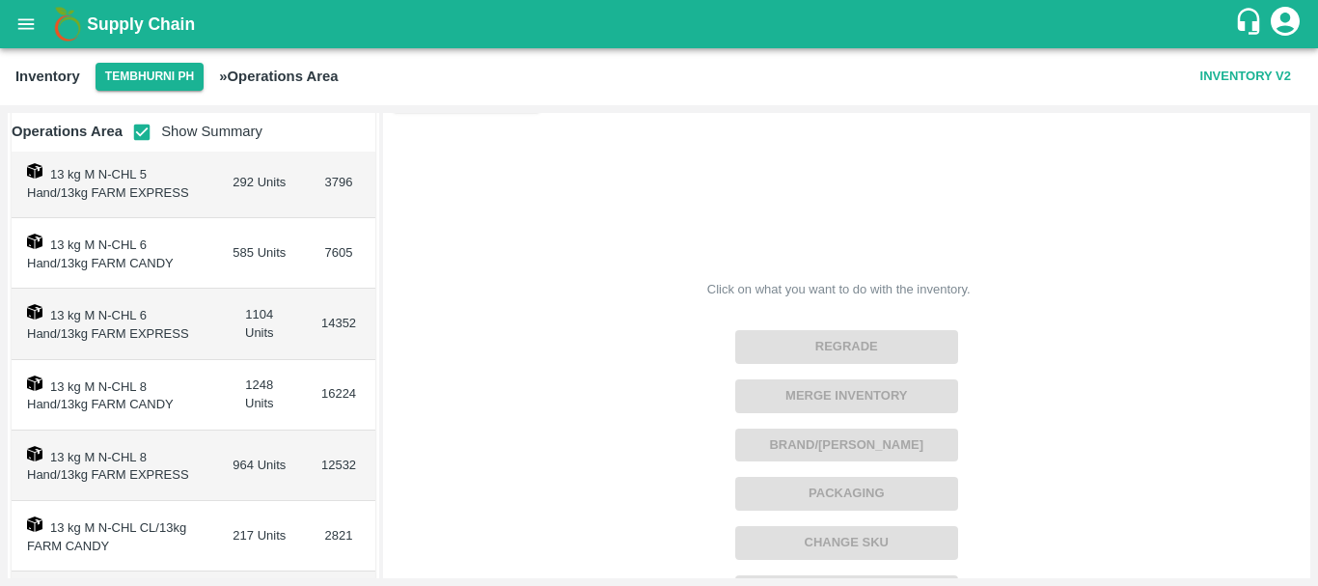
scroll to position [451, 0]
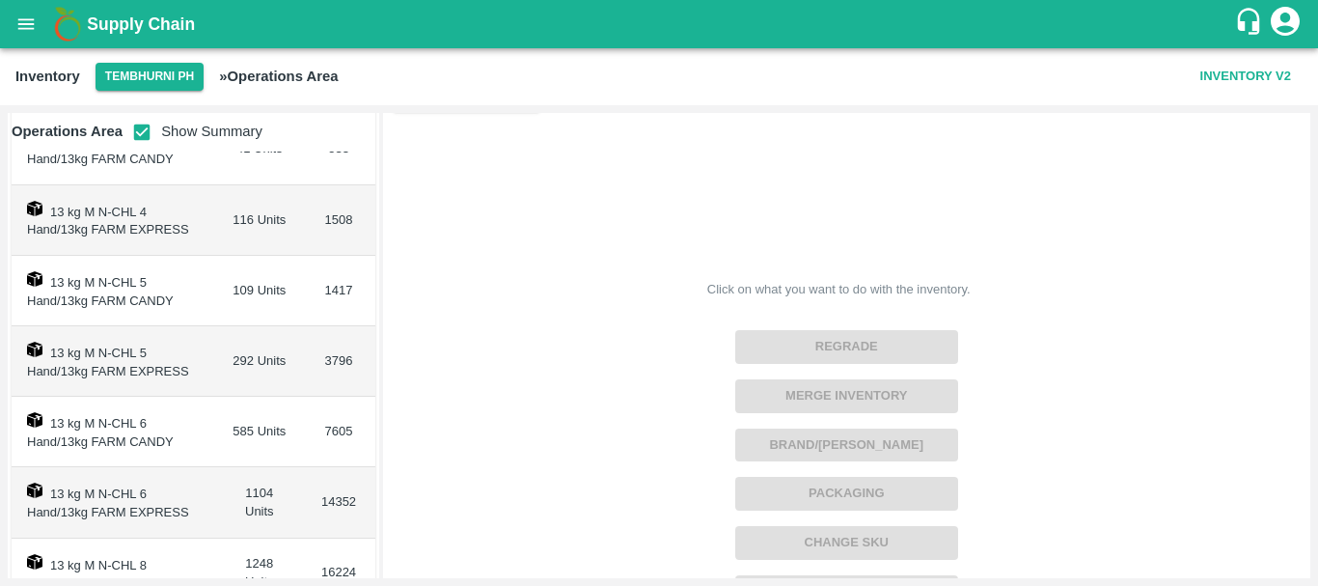
click at [205, 295] on td "13 kg M N-CHL 5 Hand/13kg FARM CANDY" at bounding box center [114, 291] width 205 height 70
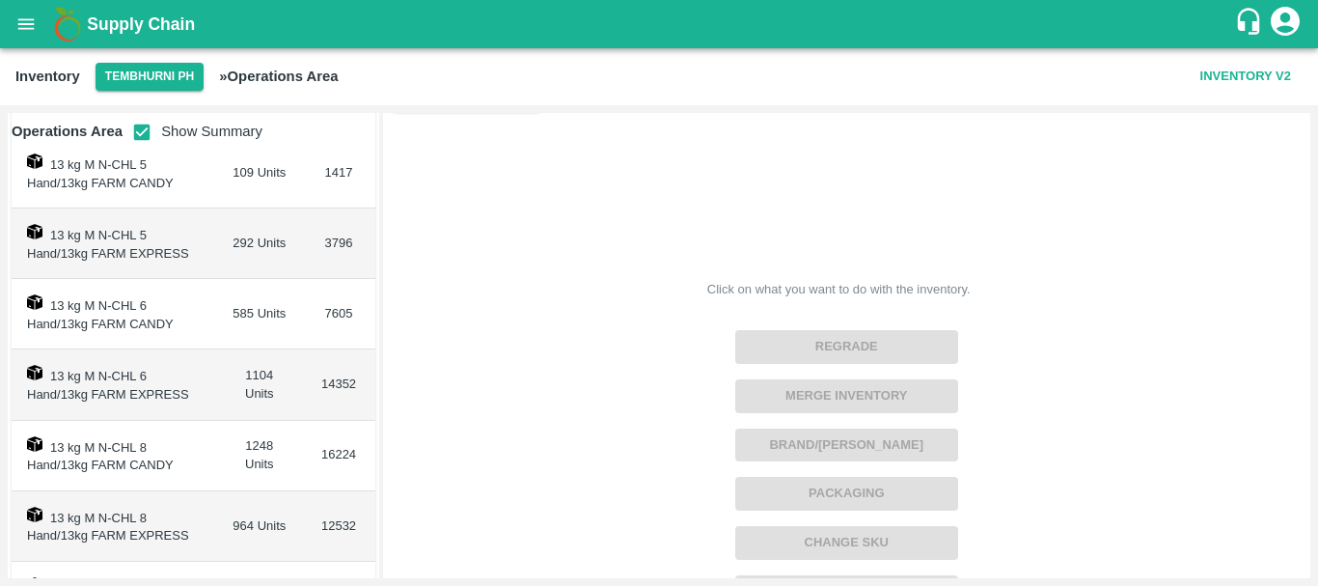
scroll to position [393, 0]
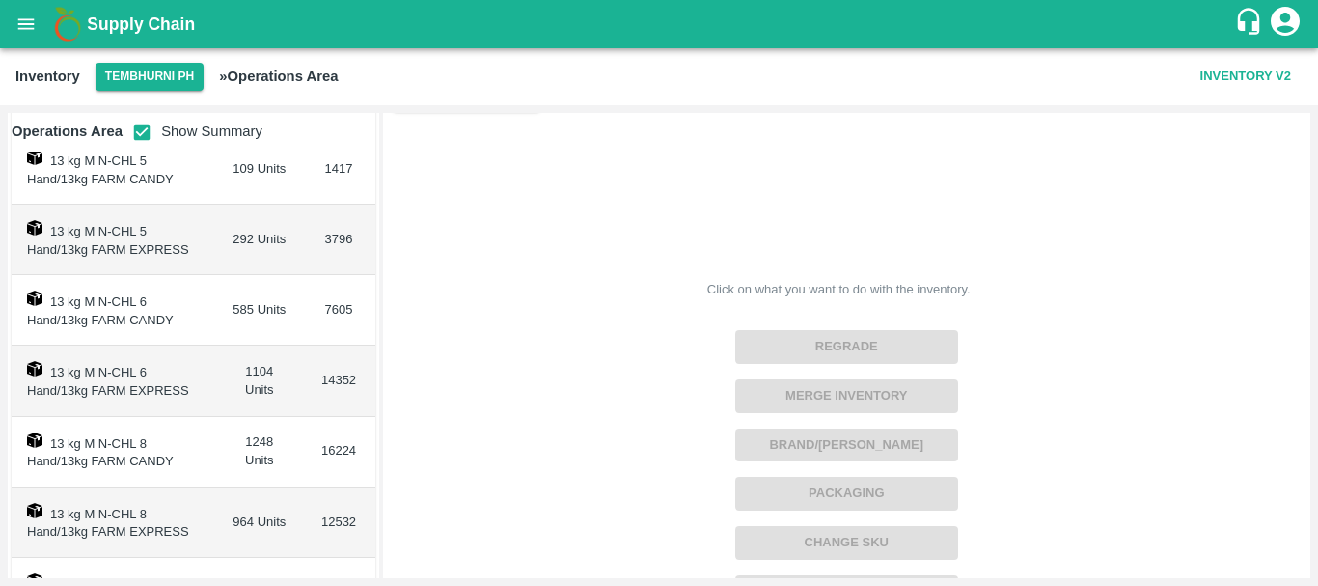
click at [234, 308] on td "585 Units" at bounding box center [259, 310] width 86 height 70
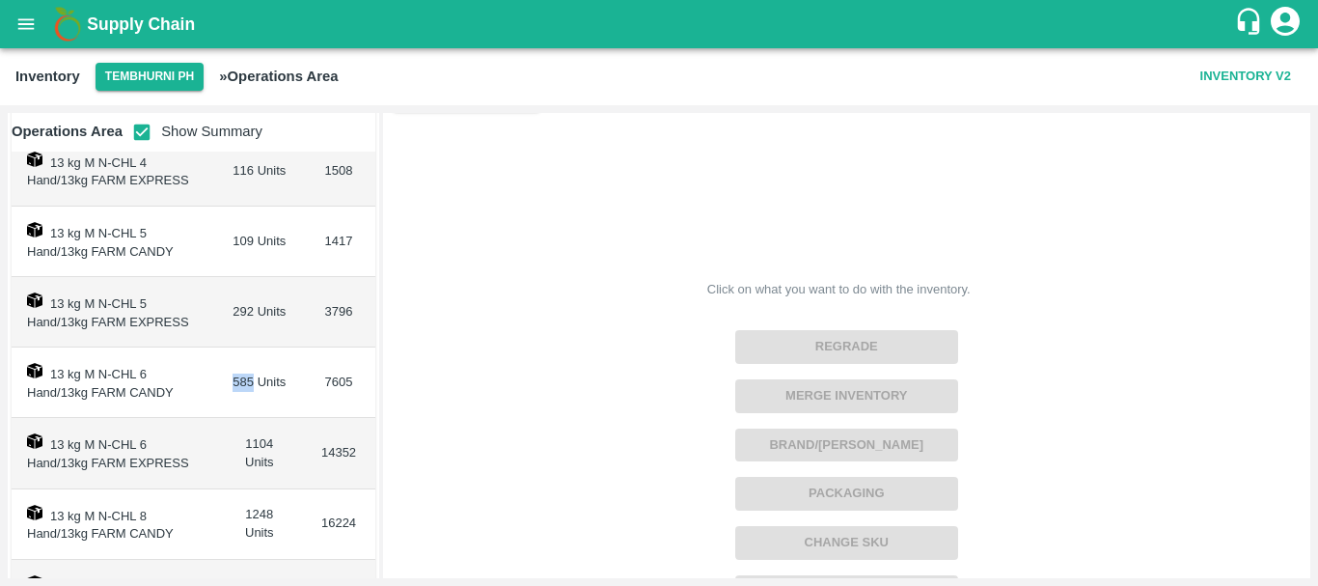
scroll to position [359, 0]
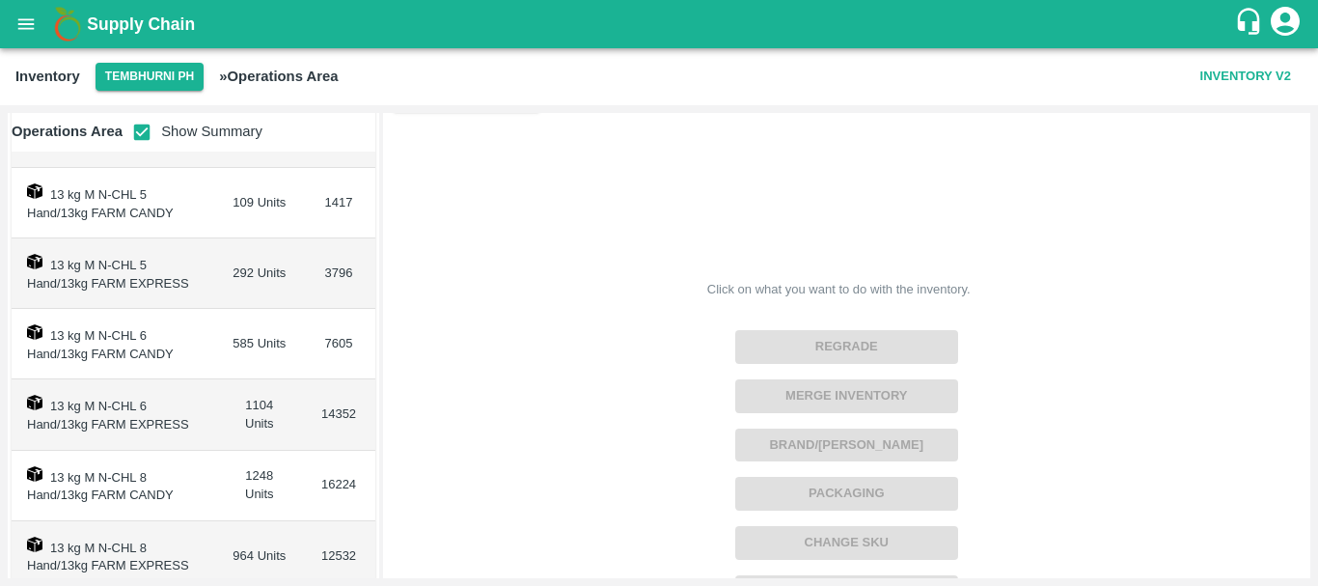
click at [195, 360] on td "13 kg M N-CHL 6 Hand/13kg FARM CANDY" at bounding box center [114, 344] width 205 height 70
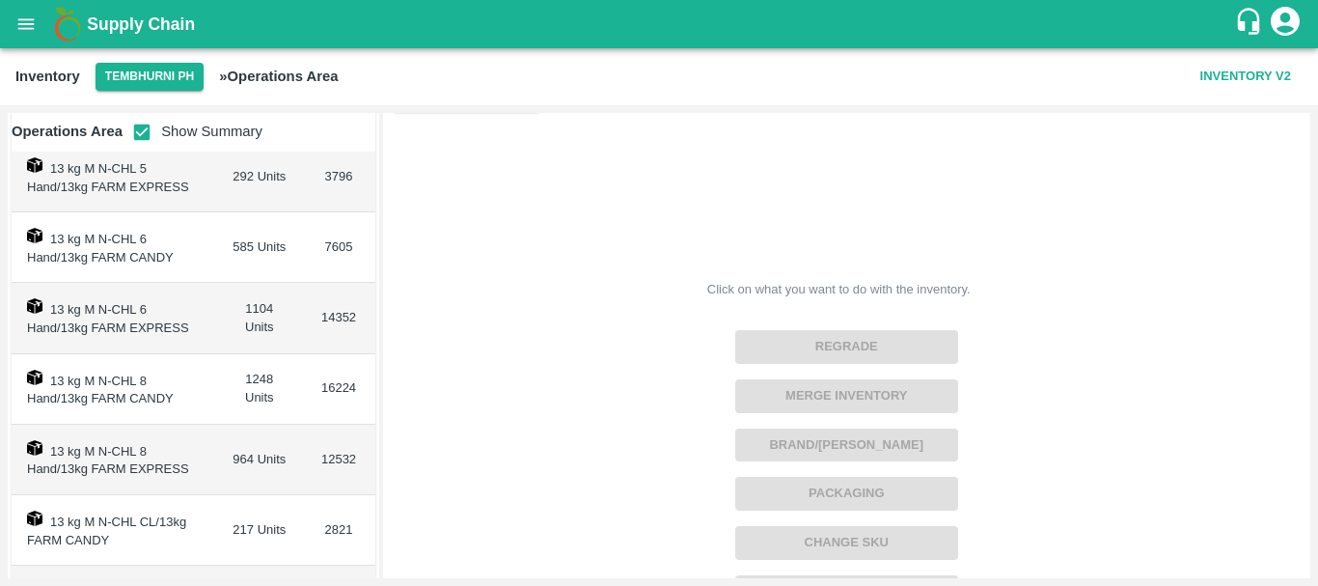
scroll to position [457, 0]
click at [261, 310] on td "1104 Units" at bounding box center [259, 316] width 86 height 70
click at [257, 379] on td "1248 Units" at bounding box center [259, 387] width 86 height 70
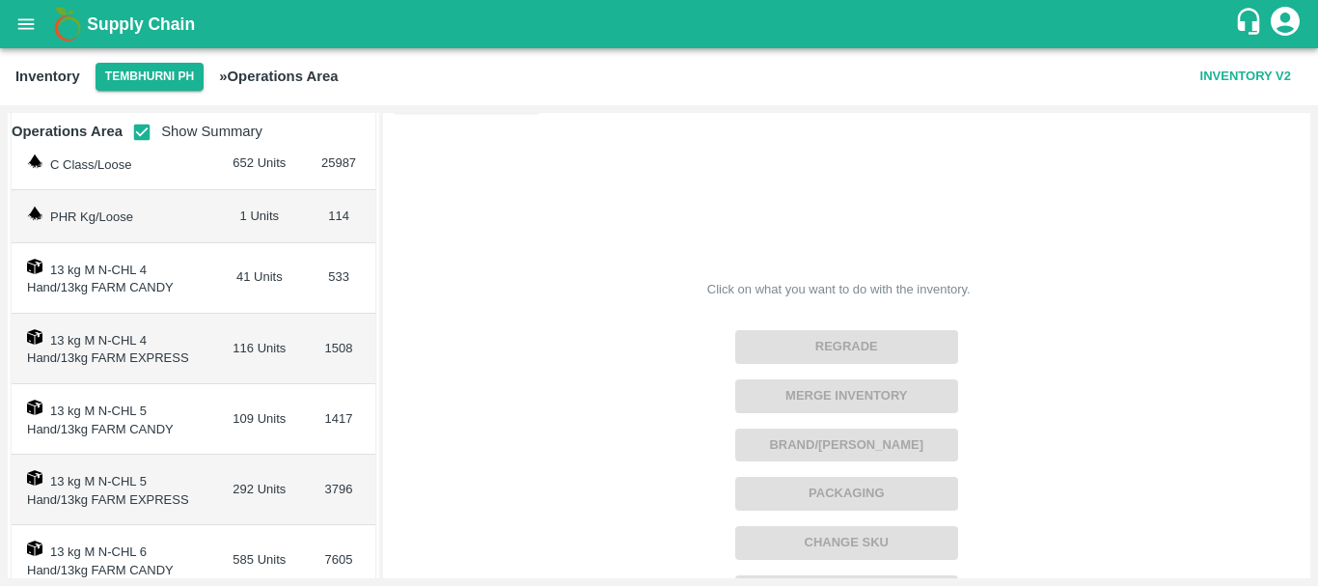
scroll to position [123, 0]
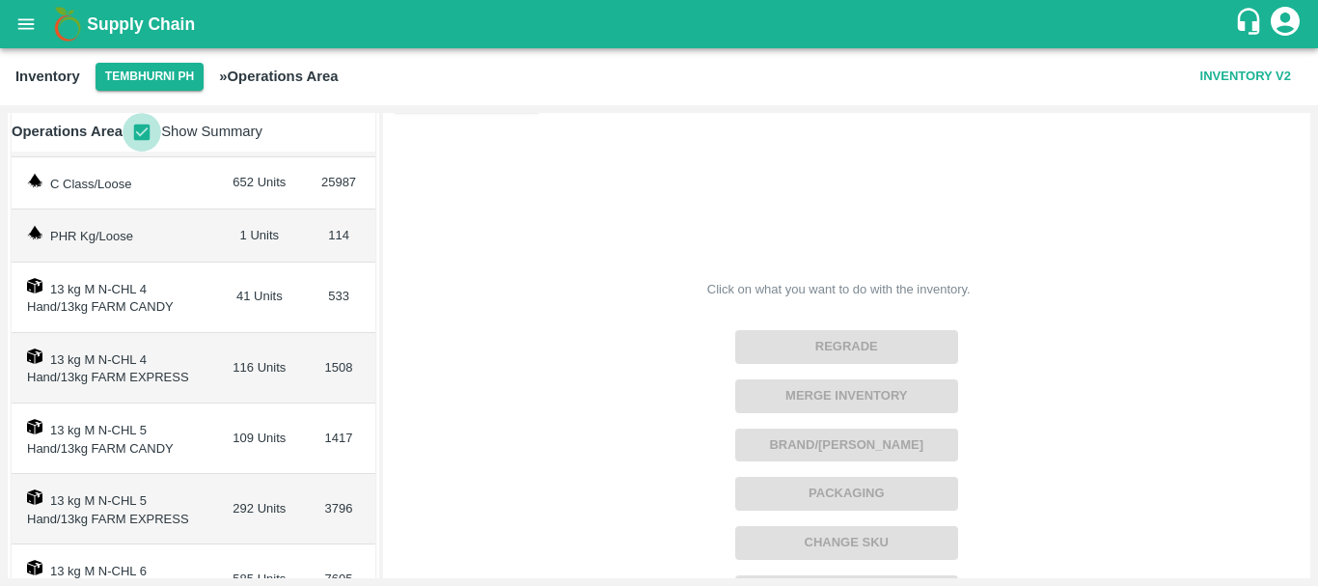
click at [142, 132] on input "checkbox" at bounding box center [142, 132] width 39 height 39
checkbox input "false"
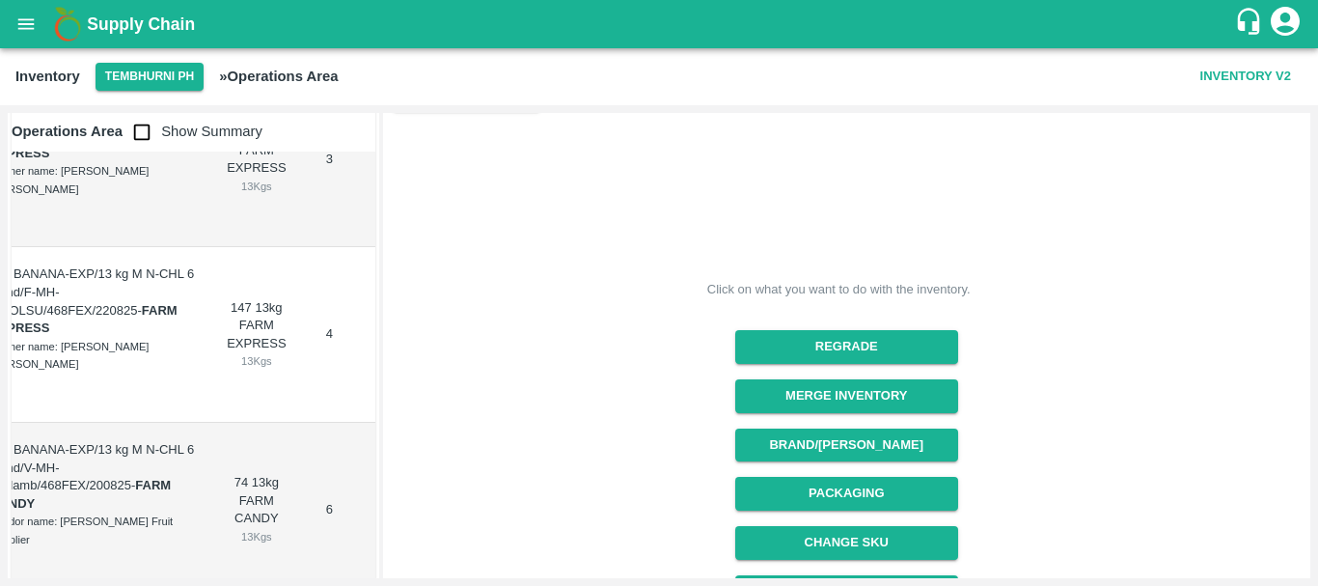
scroll to position [14542, 0]
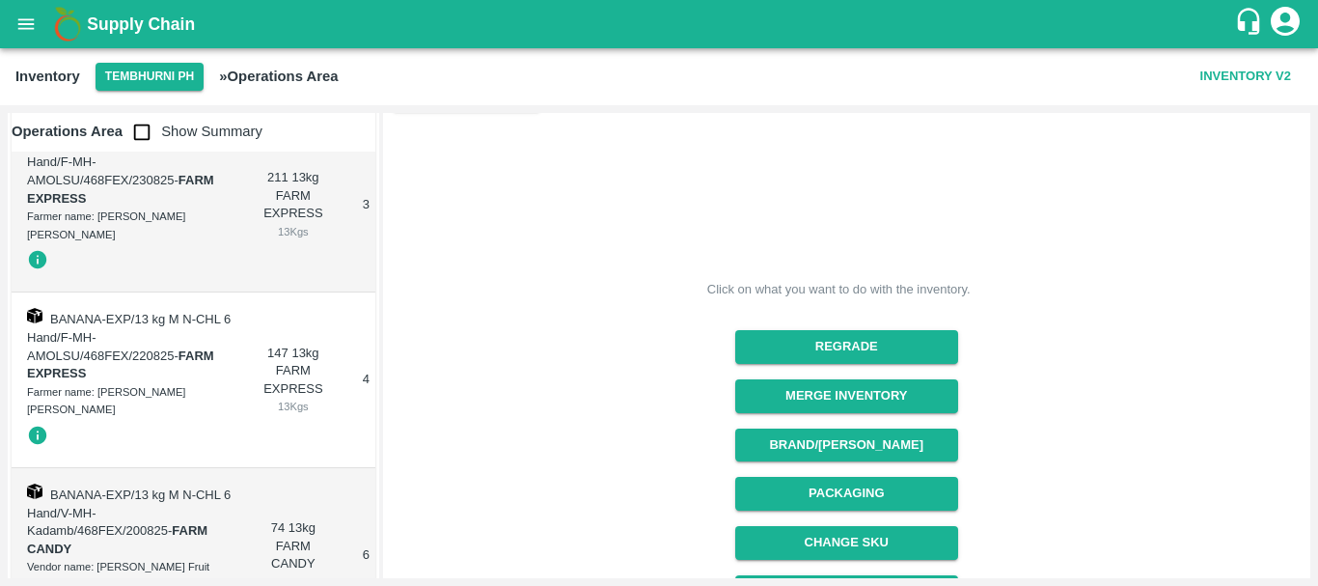
scroll to position [14473, 0]
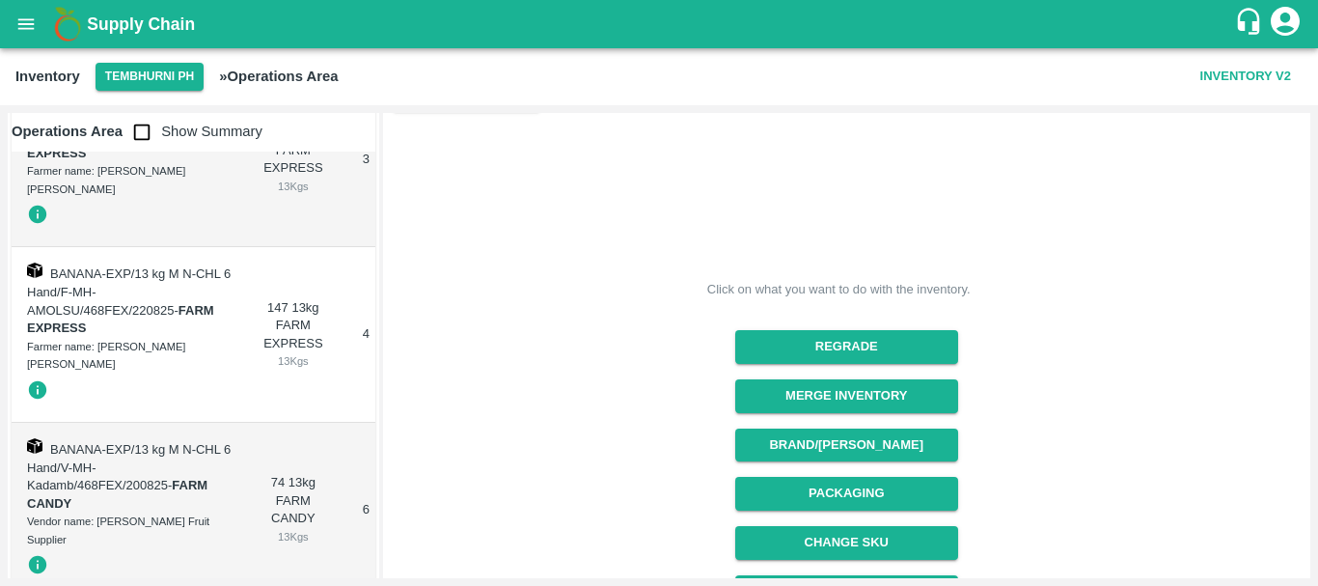
scroll to position [14544, 0]
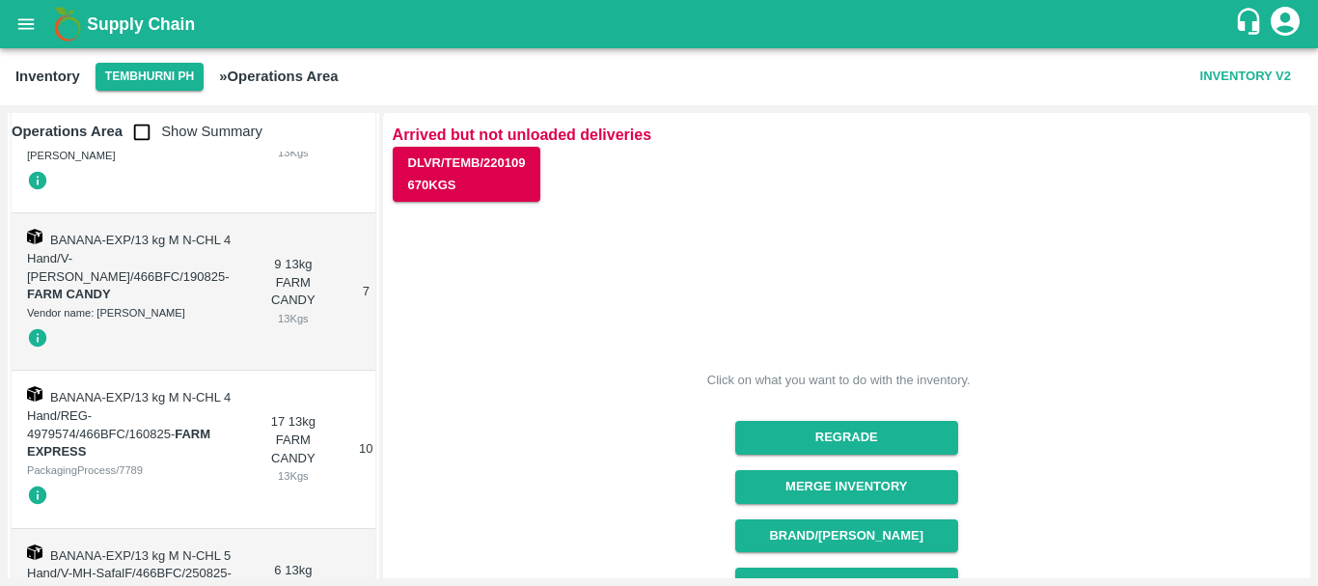
scroll to position [11504, 0]
